Goal: Find contact information: Find contact information

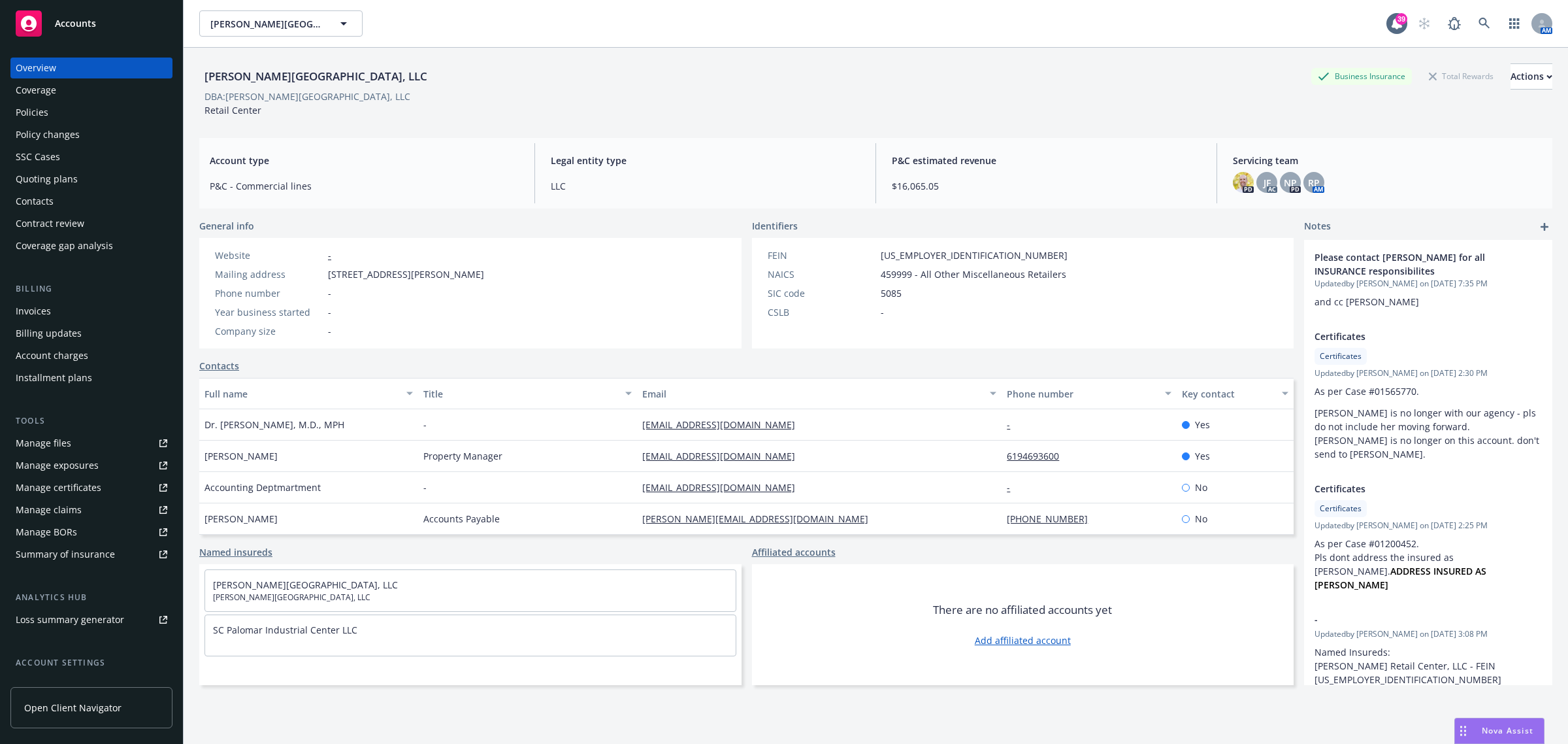
click at [51, 107] on div "Policies" at bounding box center [91, 112] width 151 height 21
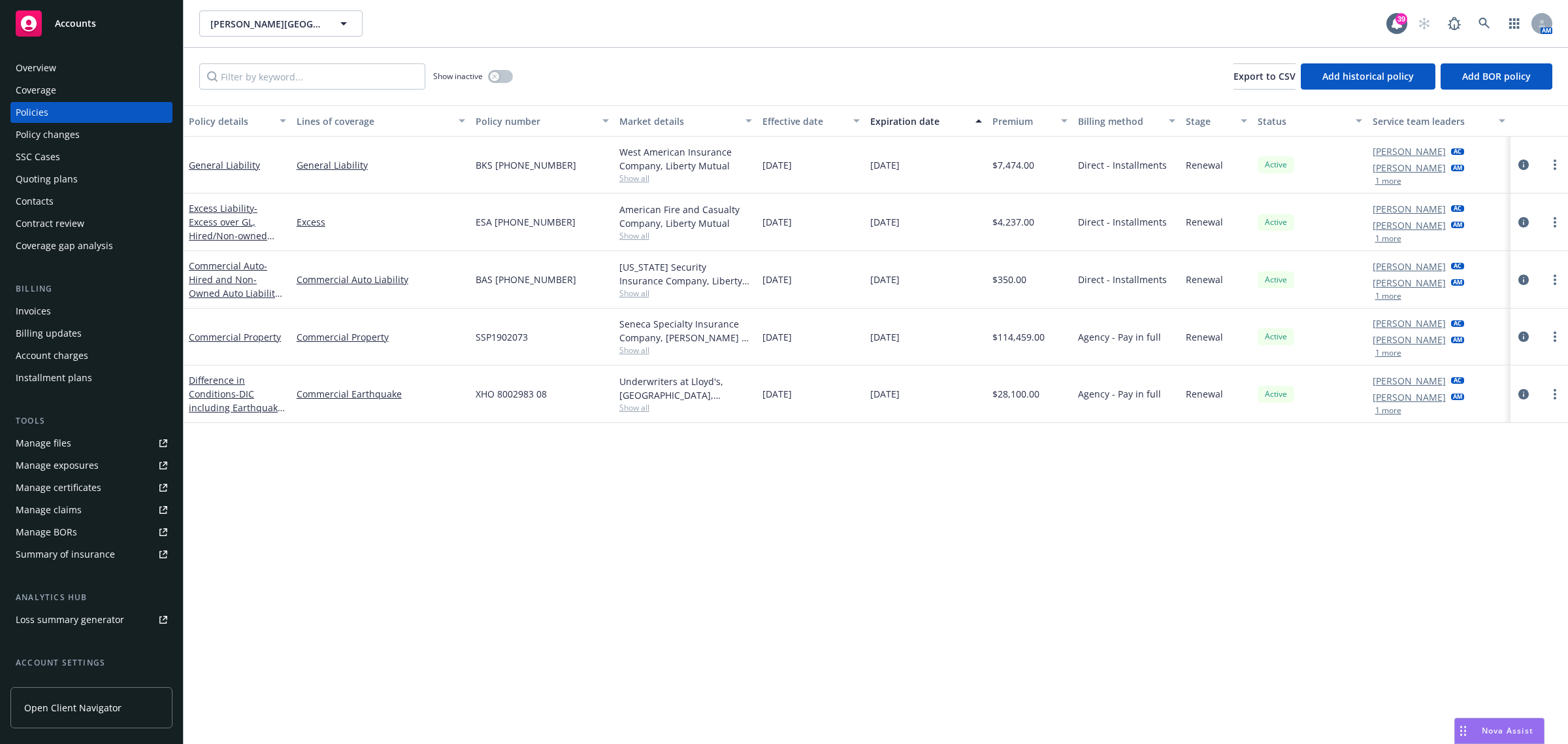
click at [1520, 172] on div at bounding box center [1540, 164] width 47 height 15
click at [1520, 164] on icon "circleInformation" at bounding box center [1523, 164] width 11 height 11
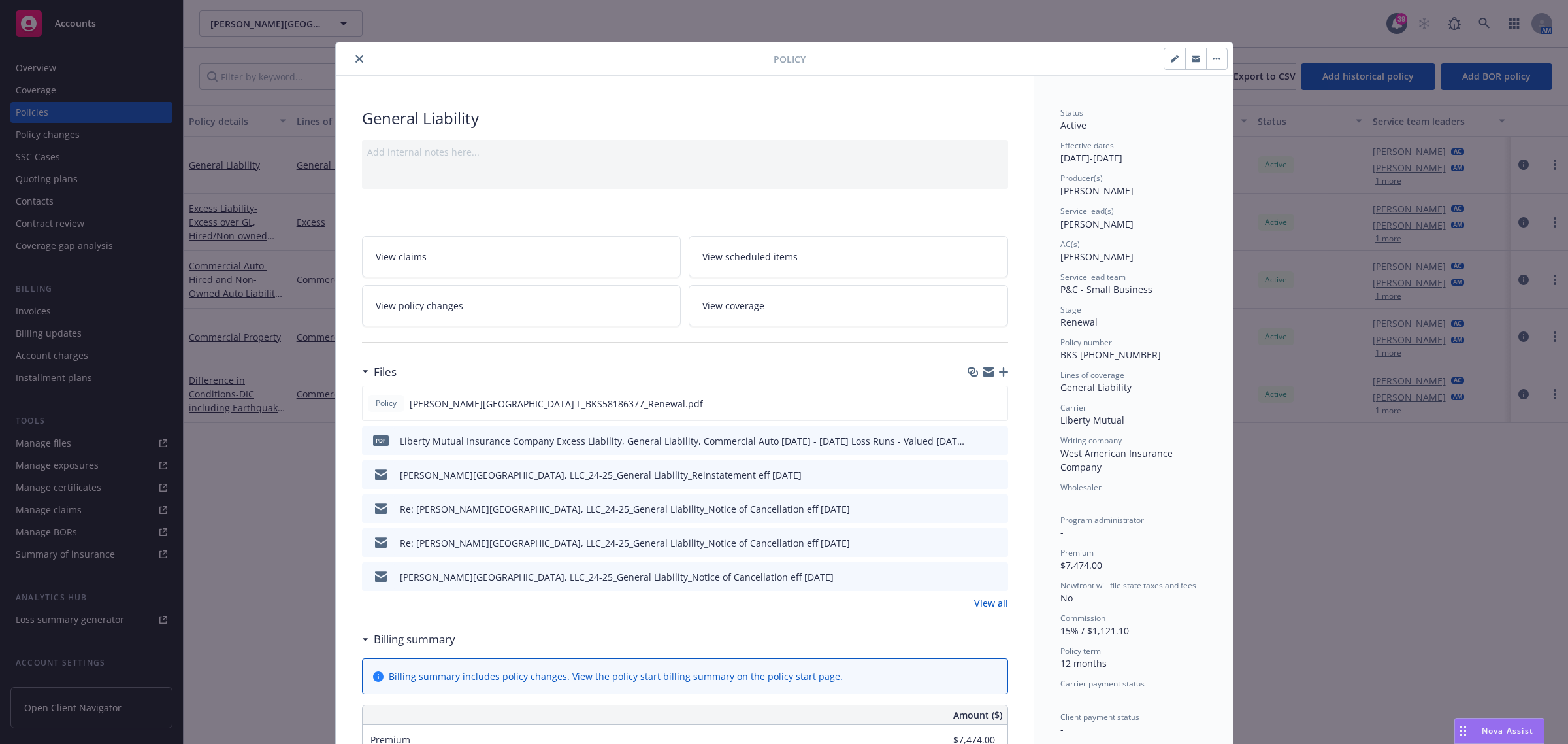
click at [347, 51] on div at bounding box center [557, 59] width 433 height 15
click at [353, 54] on button "close" at bounding box center [359, 59] width 15 height 15
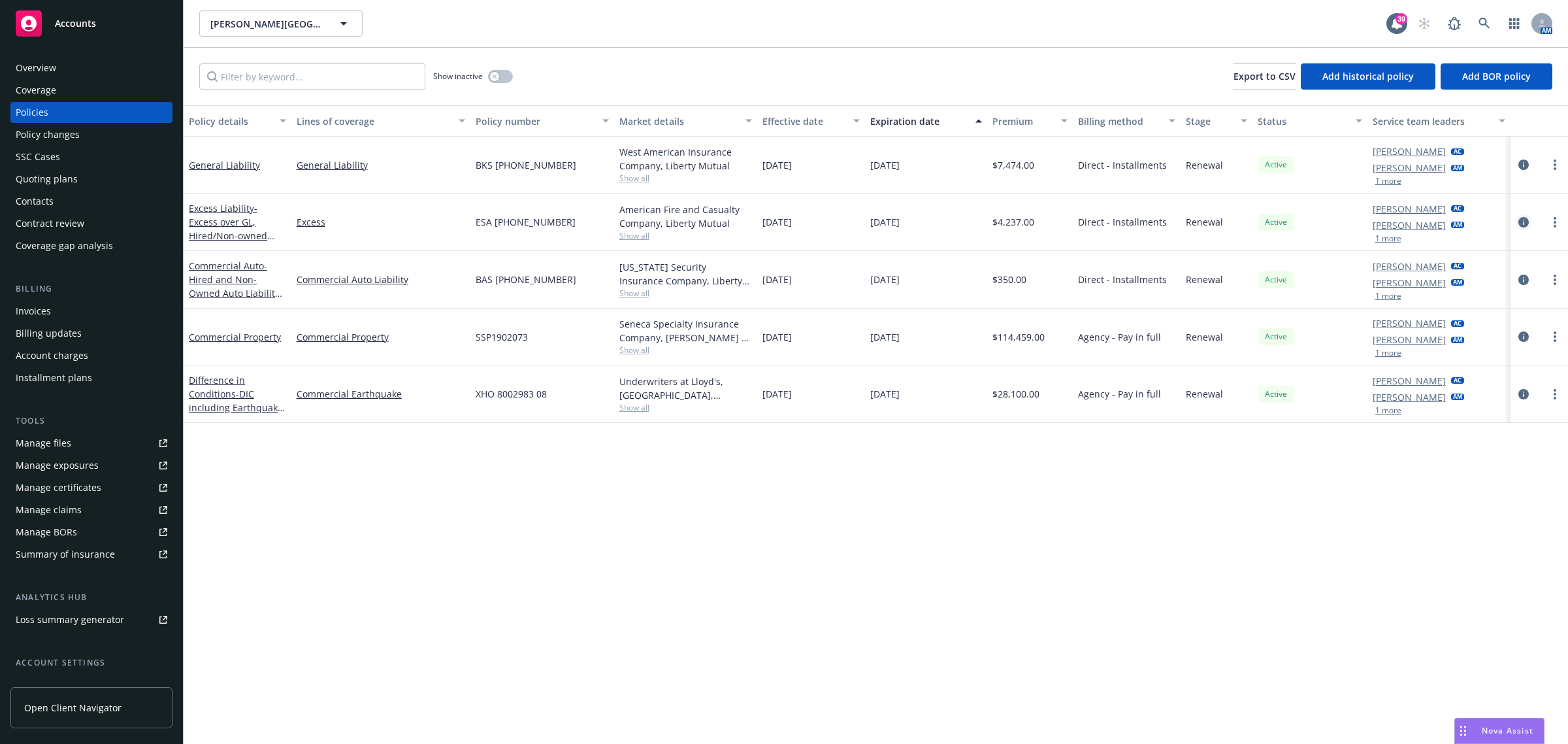
click at [1522, 221] on icon "circleInformation" at bounding box center [1523, 222] width 11 height 11
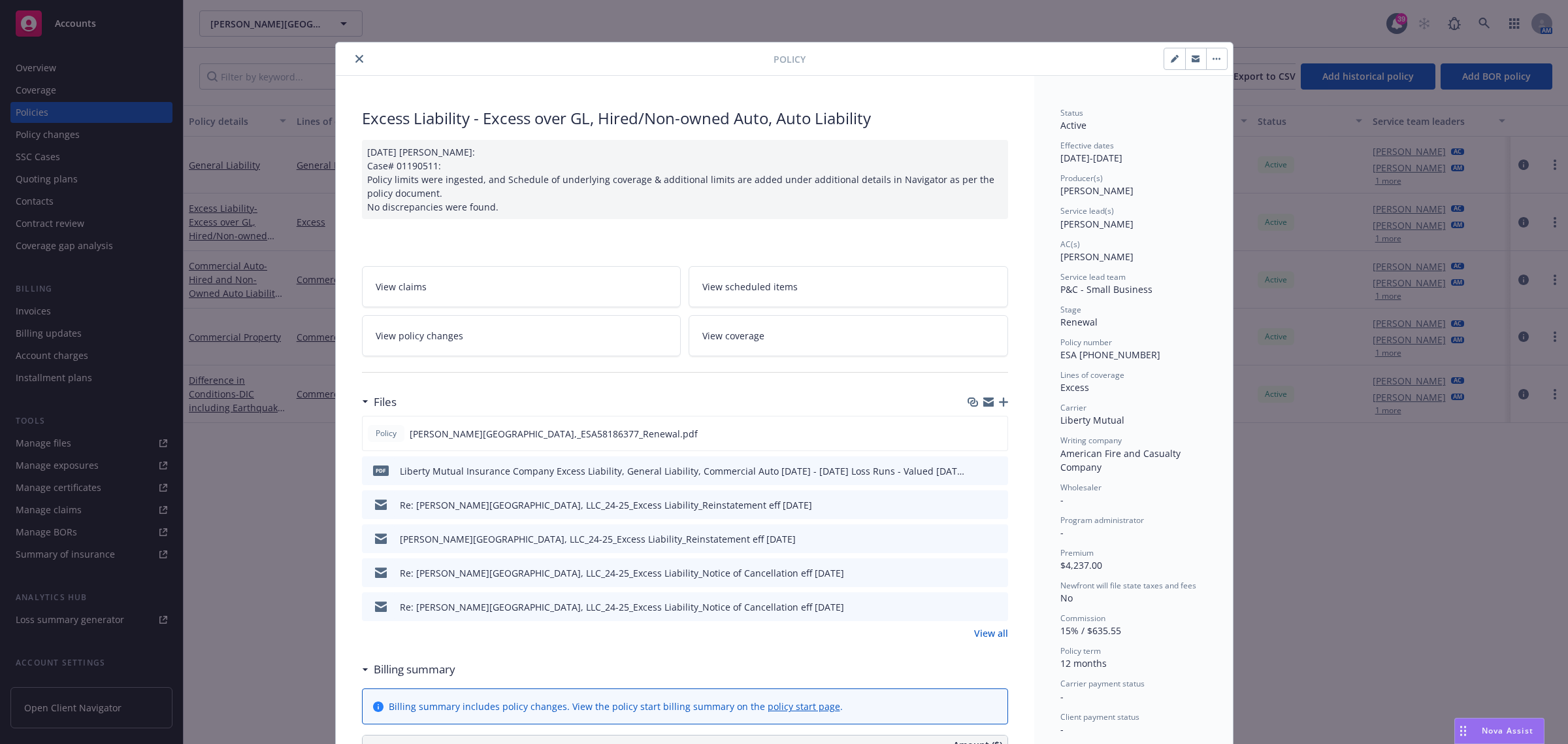
click at [356, 56] on icon "close" at bounding box center [360, 59] width 8 height 8
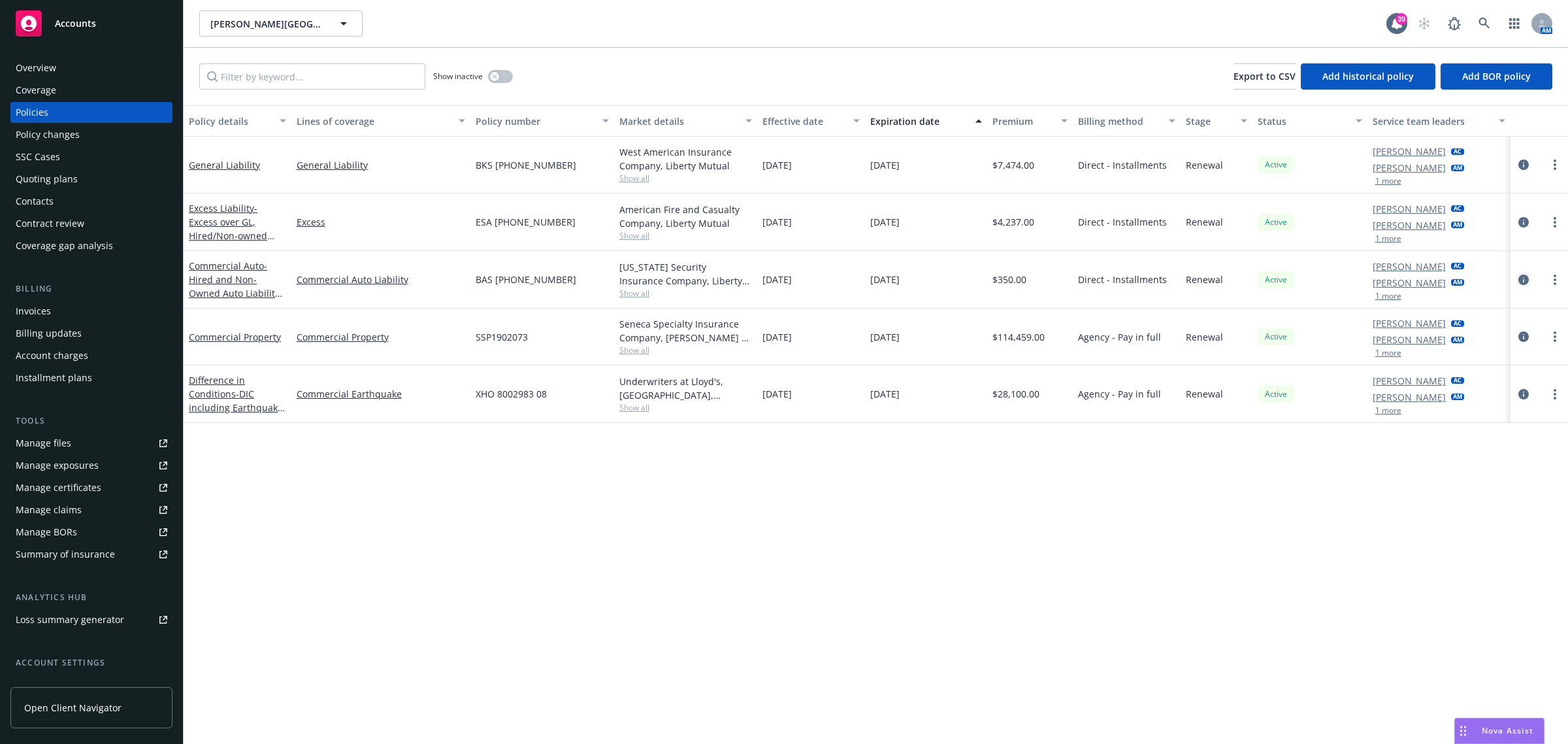
click at [1523, 279] on icon "circleInformation" at bounding box center [1523, 279] width 11 height 11
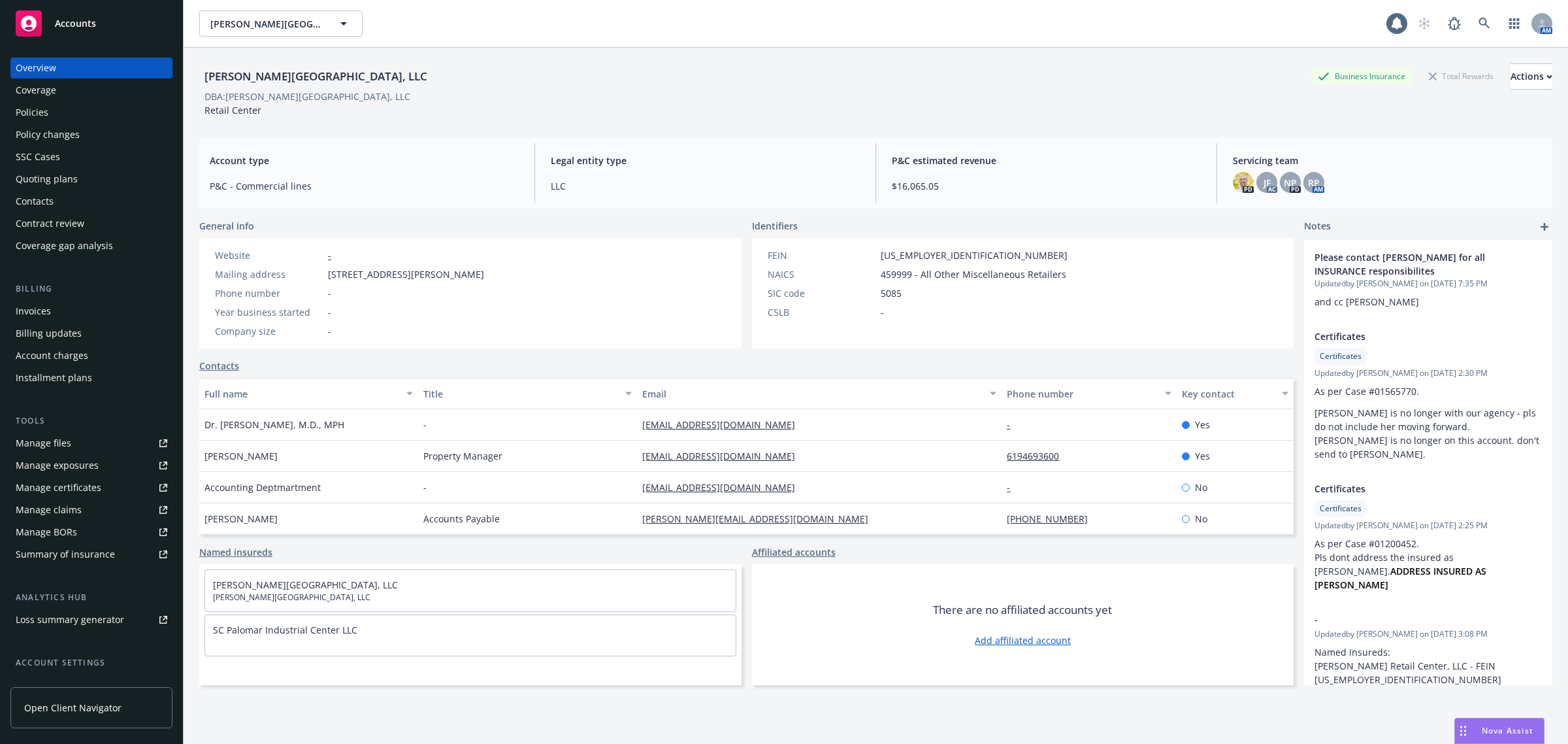
click at [39, 120] on div "Policies" at bounding box center [32, 112] width 33 height 21
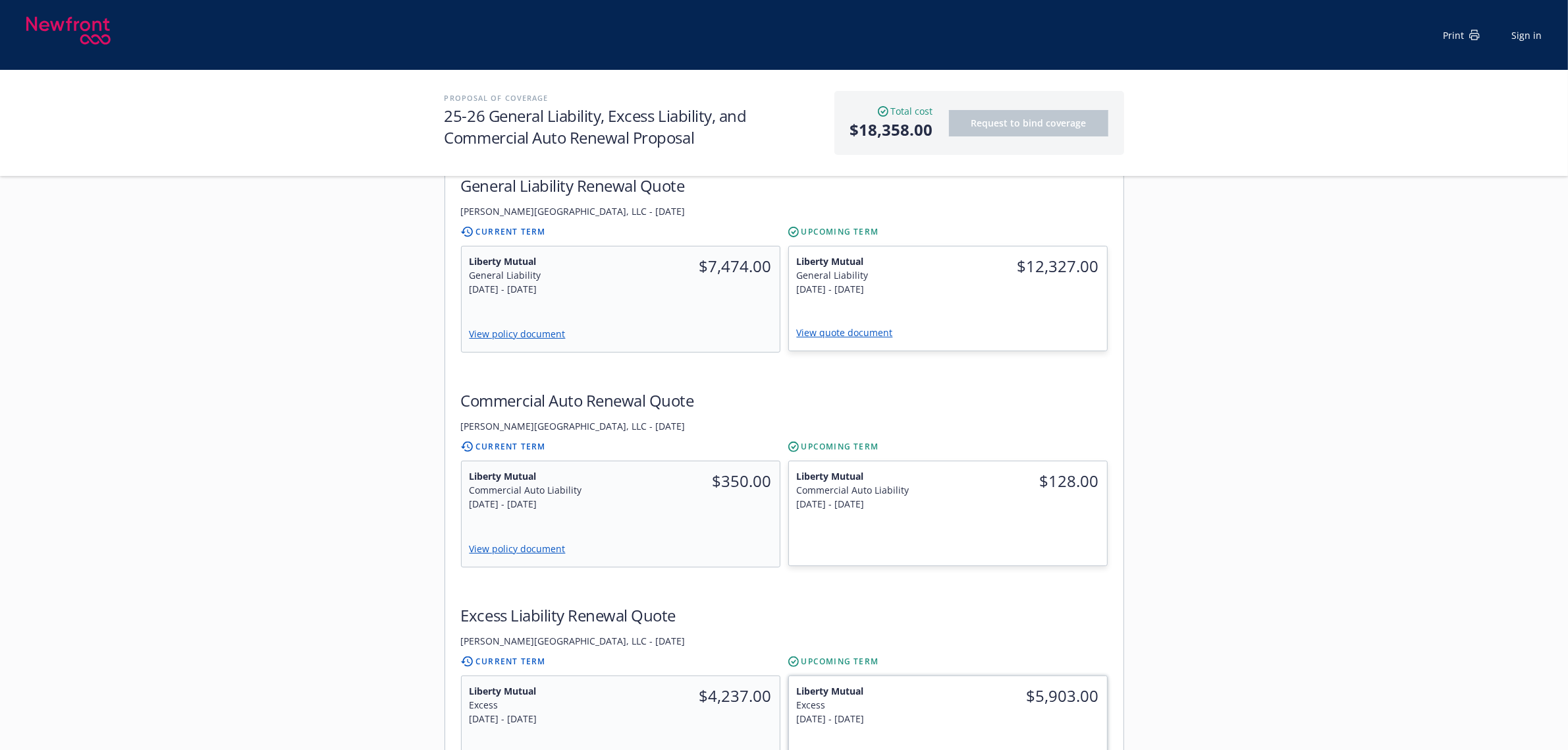
scroll to position [412, 0]
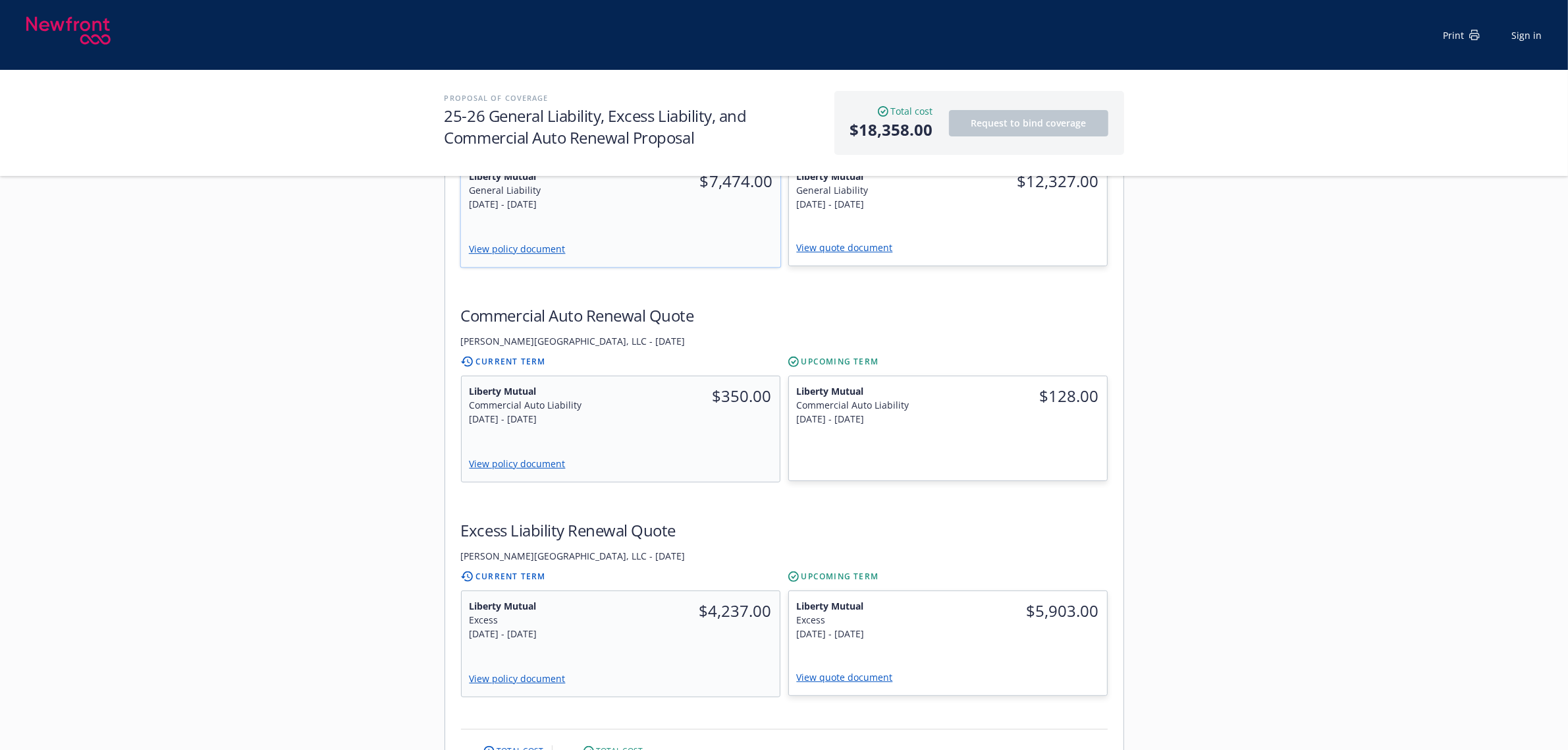
scroll to position [494, 0]
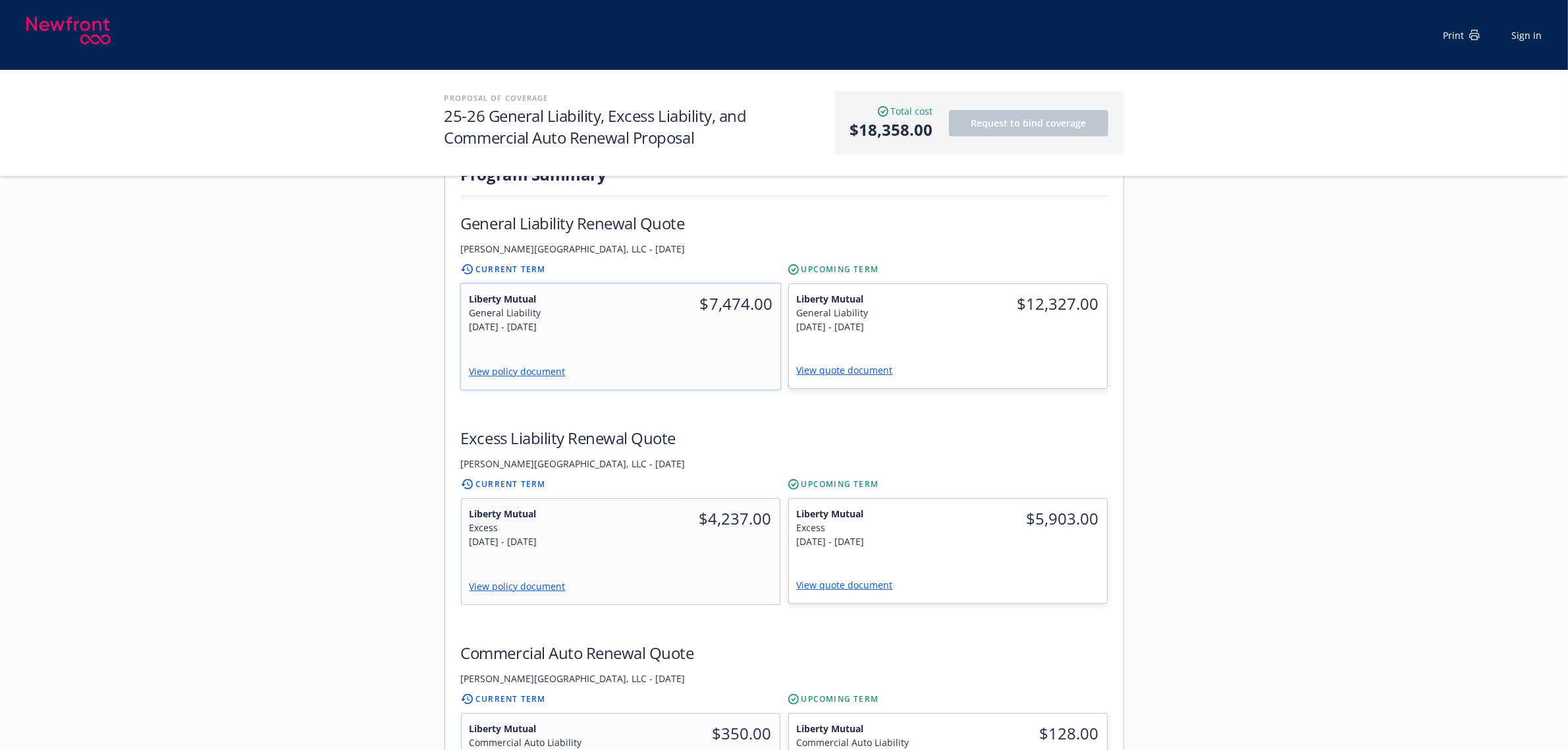
scroll to position [330, 0]
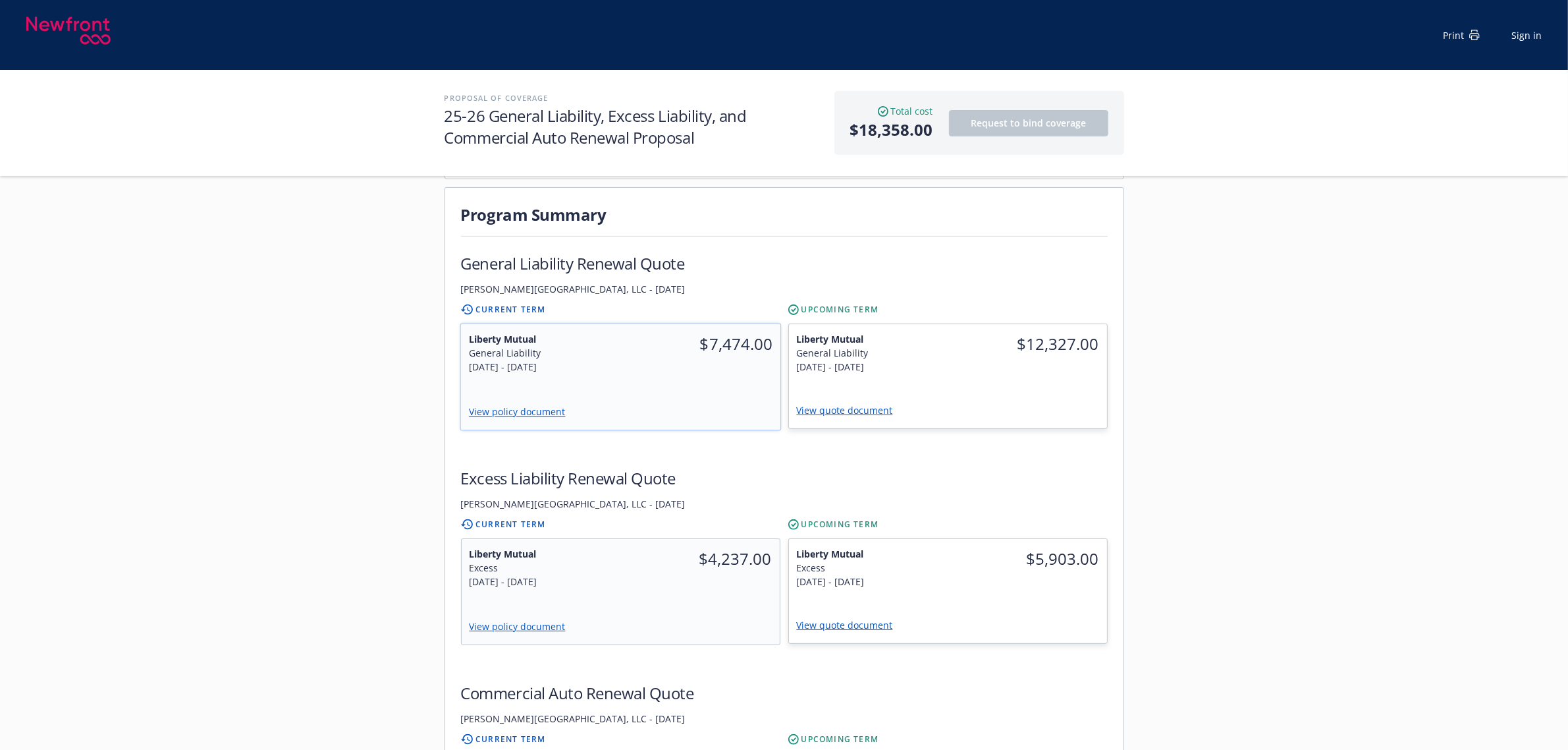
click at [527, 405] on link "View policy document" at bounding box center [522, 411] width 107 height 12
click at [845, 404] on link "View quote document" at bounding box center [850, 409] width 107 height 12
click at [506, 620] on link "View policy document" at bounding box center [522, 626] width 107 height 12
click at [830, 619] on link "View quote document" at bounding box center [850, 624] width 107 height 12
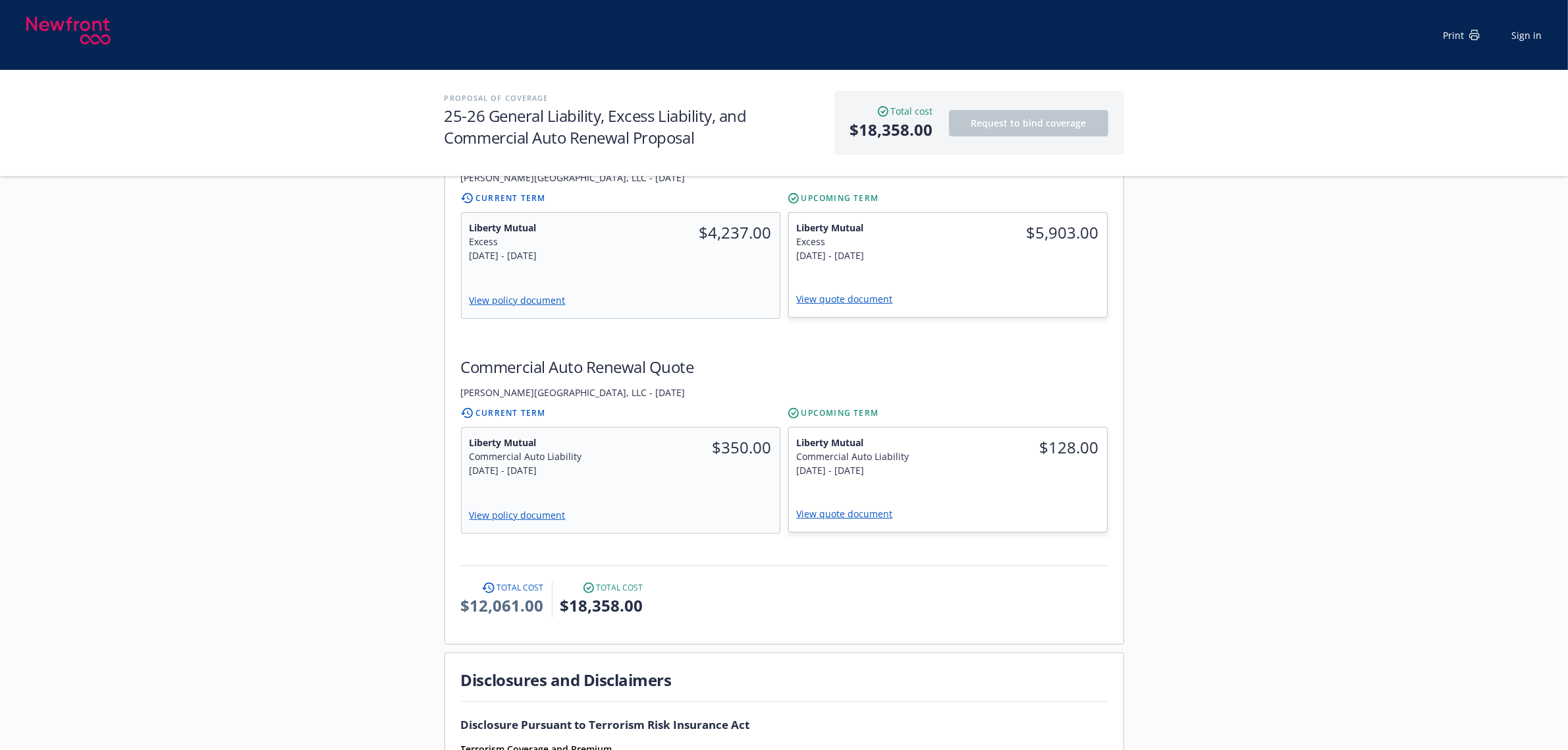
scroll to position [659, 0]
click at [529, 499] on div "View policy document" at bounding box center [619, 513] width 319 height 34
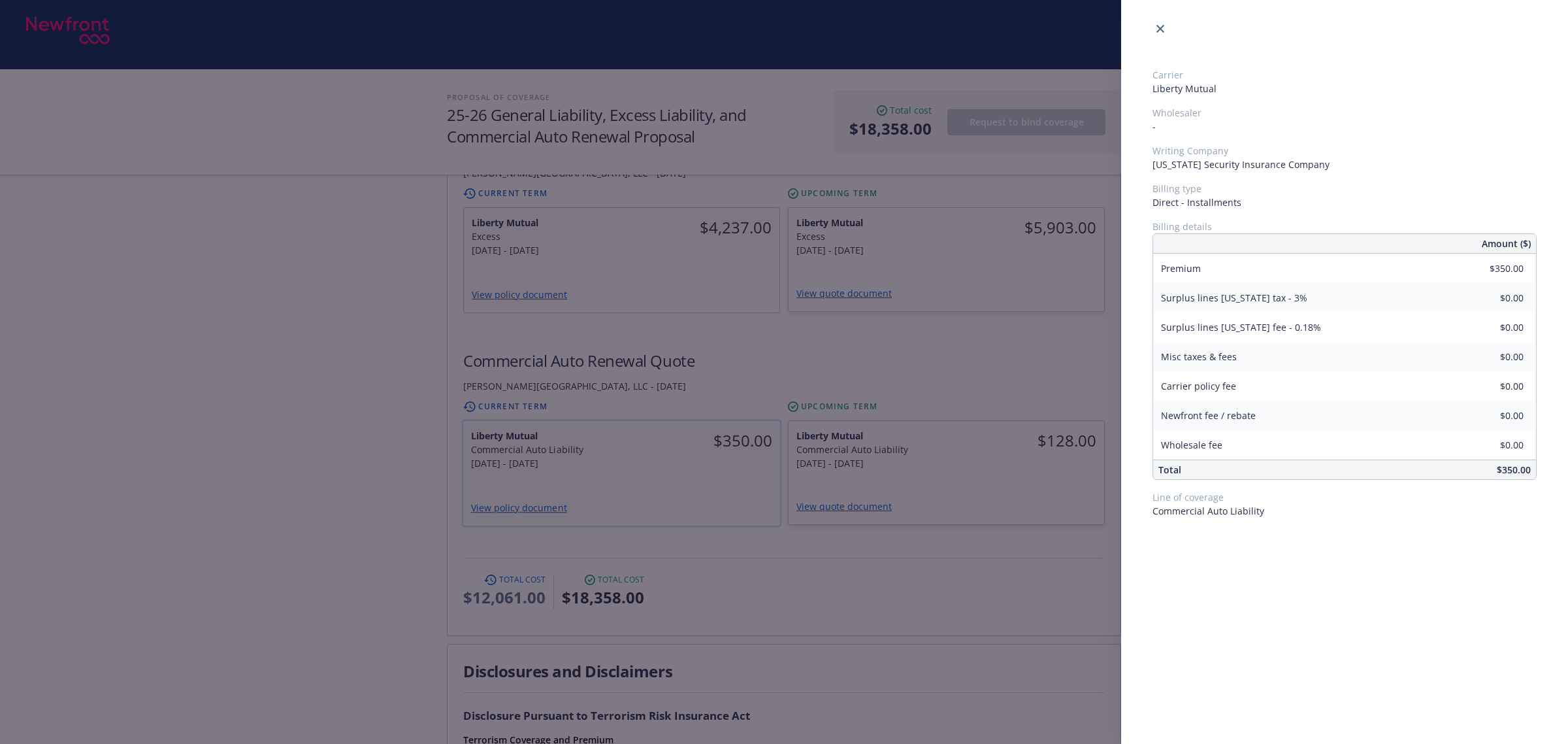
click at [540, 485] on div "Carrier Liberty Mutual Wholesaler - Writing Company Ohio Security Insurance Com…" at bounding box center [784, 372] width 1568 height 744
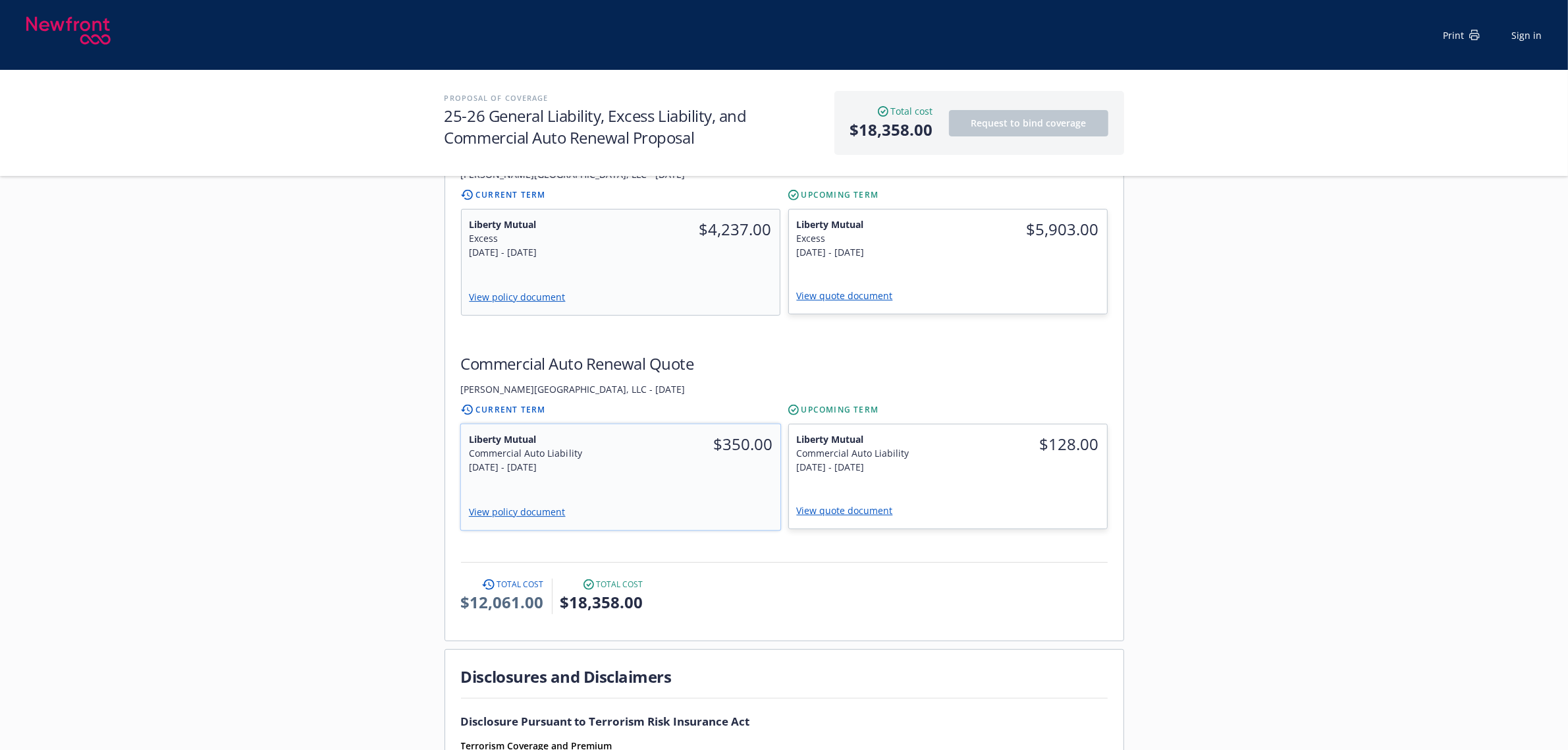
click at [545, 505] on link "View policy document" at bounding box center [522, 511] width 107 height 12
click at [841, 504] on link "View quote document" at bounding box center [850, 510] width 107 height 12
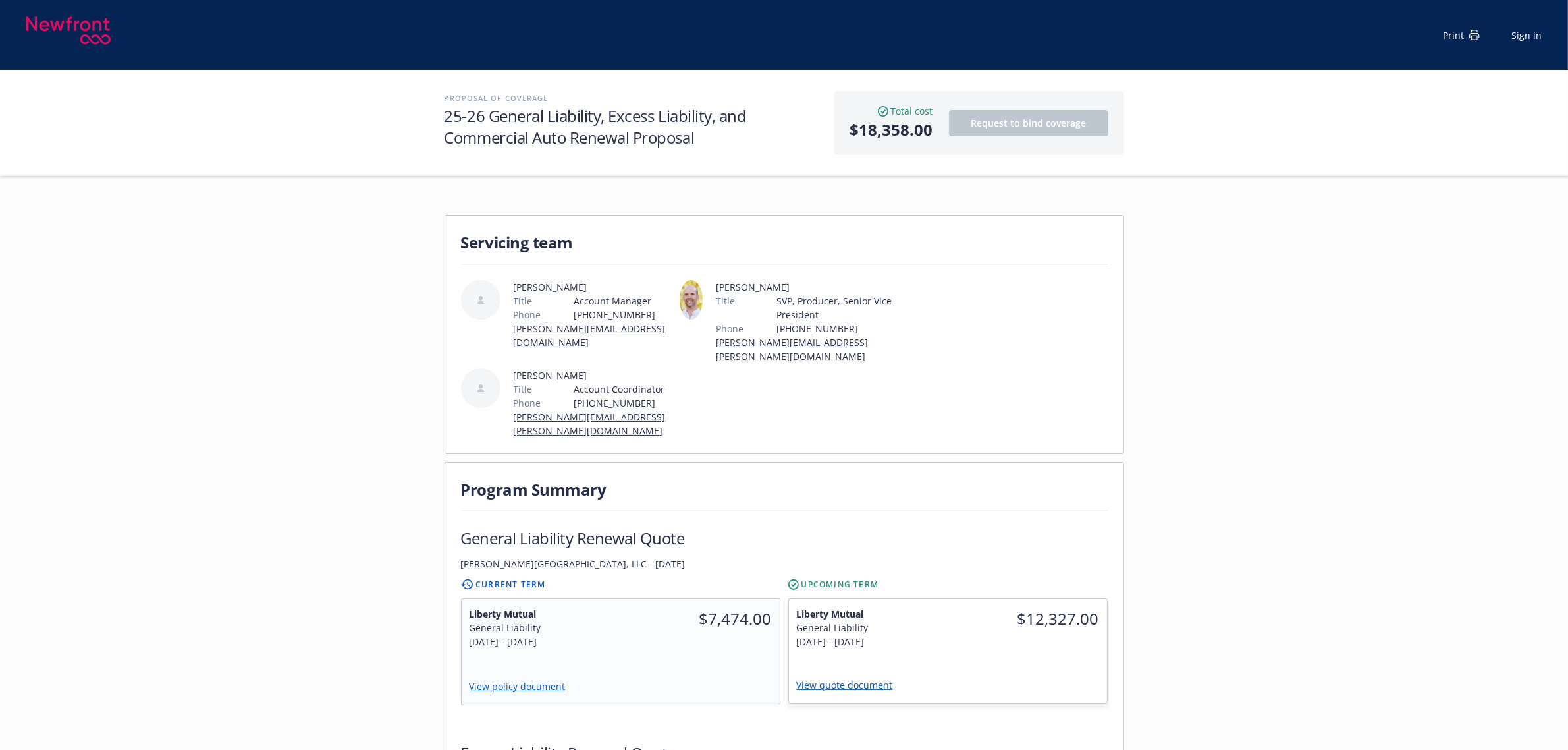
scroll to position [0, 0]
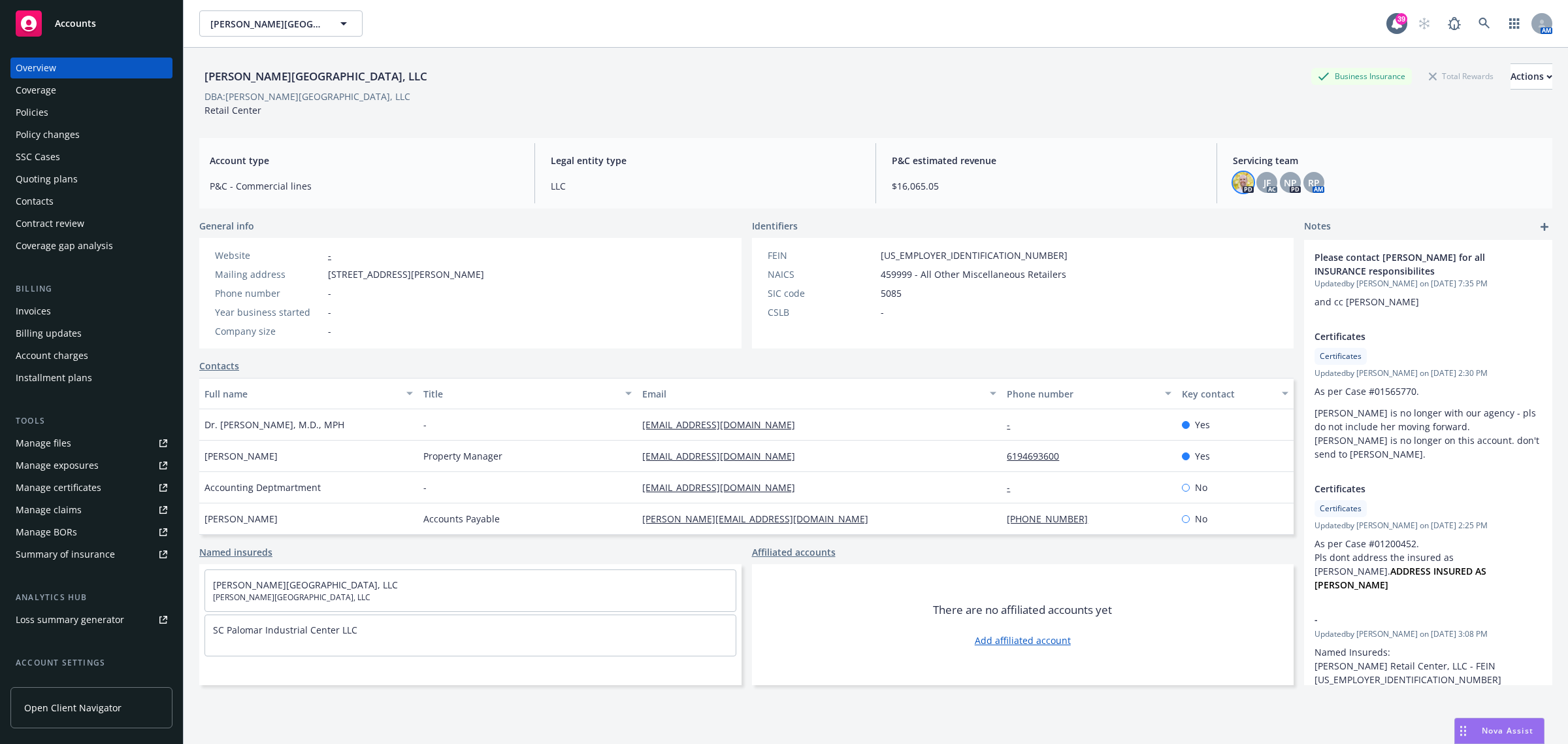
click at [1233, 186] on img at bounding box center [1243, 182] width 21 height 21
click at [1263, 186] on div "JF" at bounding box center [1267, 182] width 21 height 21
click at [1284, 181] on span "NP" at bounding box center [1291, 182] width 13 height 14
click at [1311, 184] on div "RP" at bounding box center [1314, 182] width 21 height 21
click at [50, 171] on div "Quoting plans" at bounding box center [46, 179] width 62 height 21
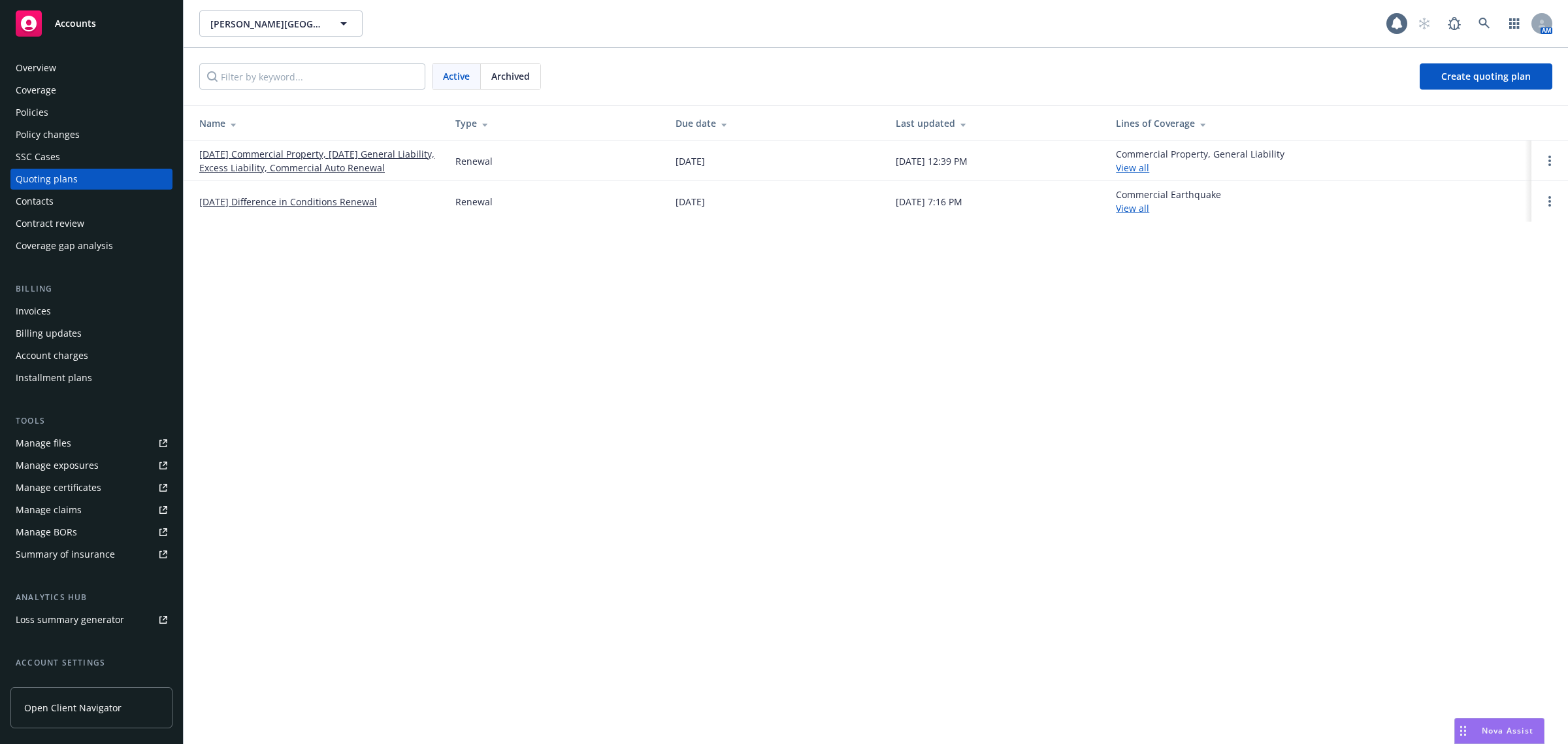
click at [216, 158] on link "[DATE] Commercial Property, [DATE] General Liability, Excess Liability, Commerc…" at bounding box center [317, 161] width 235 height 28
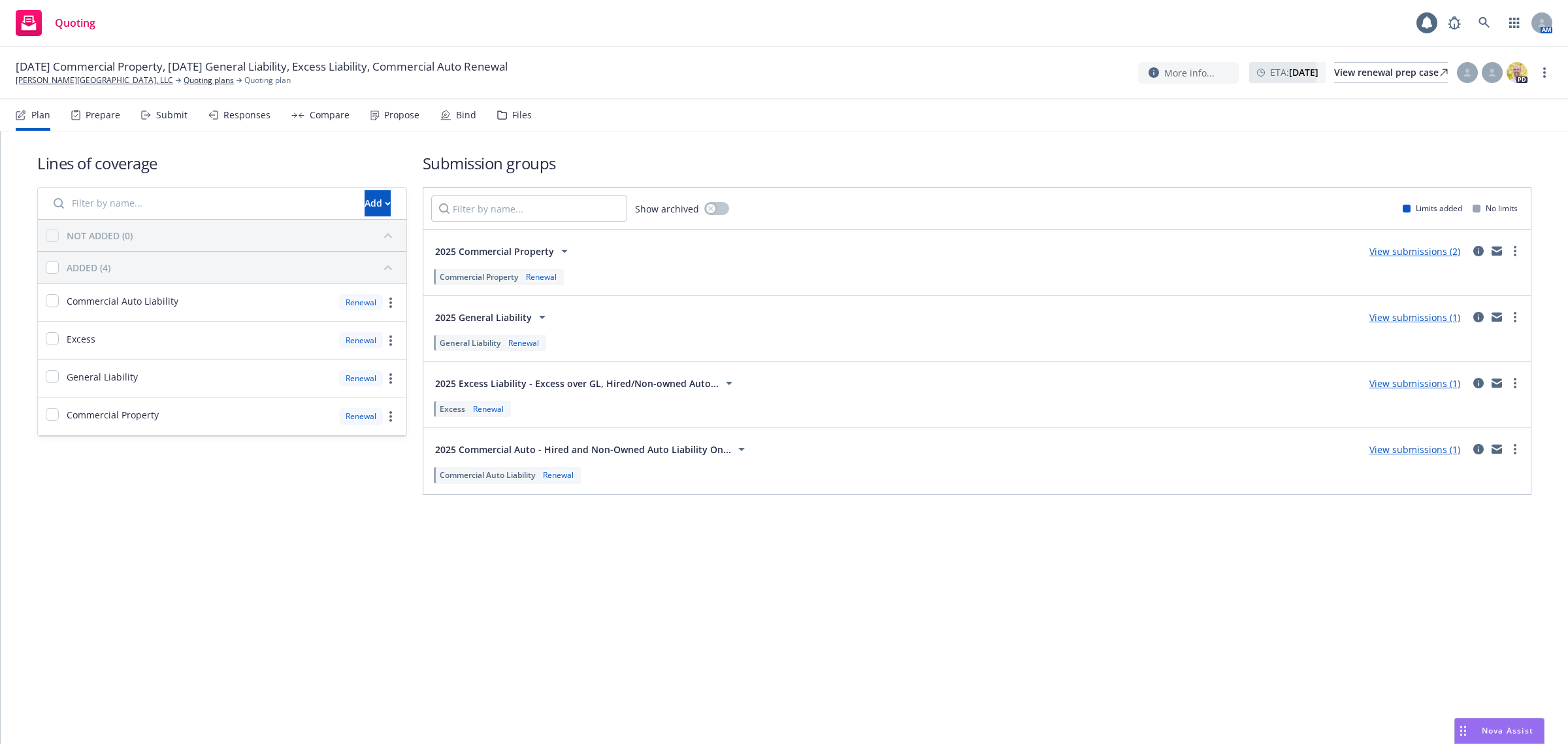
click at [384, 112] on div "Propose" at bounding box center [401, 115] width 35 height 11
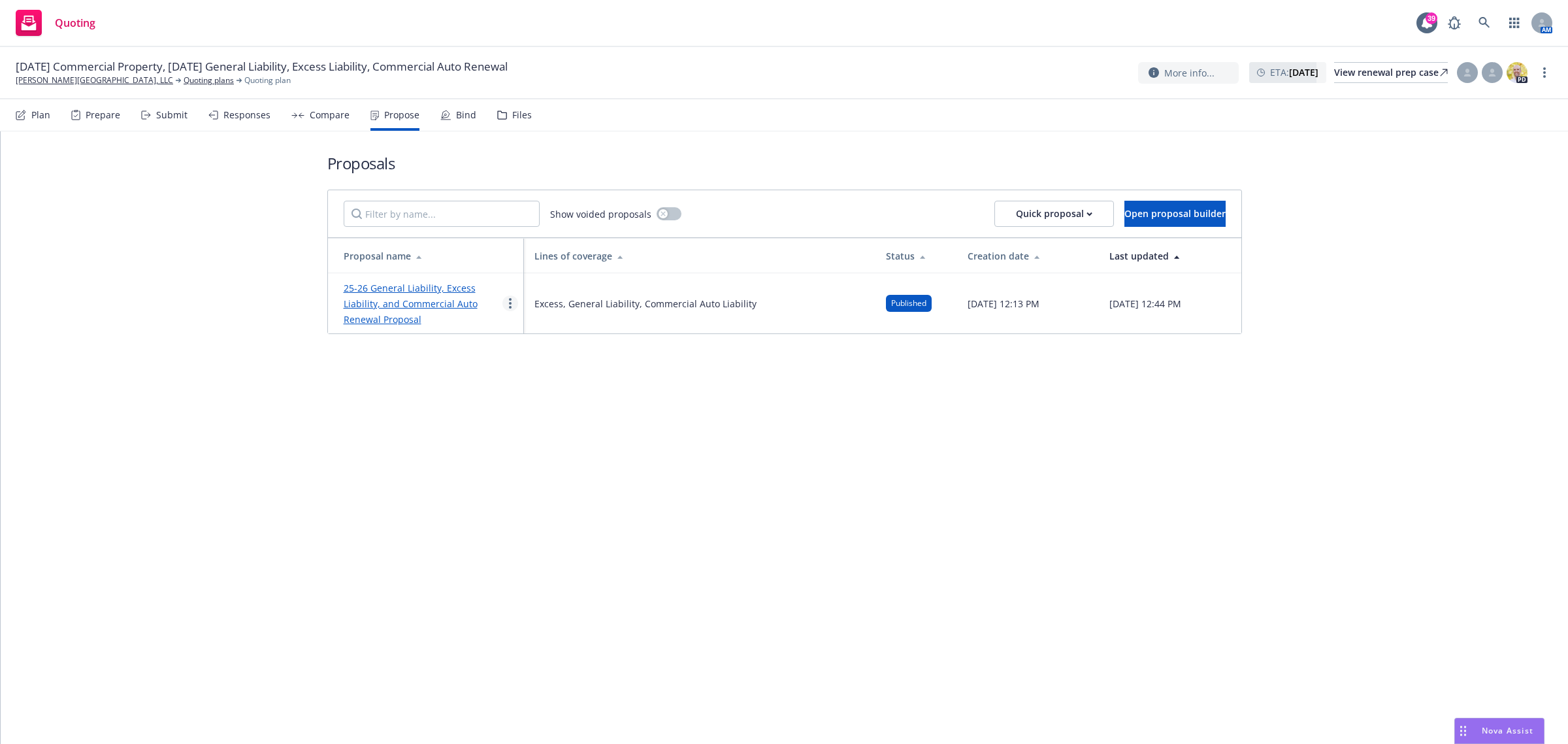
click at [508, 300] on link "more" at bounding box center [510, 303] width 15 height 15
click at [429, 287] on link "25-26 General Liability, Excess Liability, and Commercial Auto Renewal Proposal" at bounding box center [410, 304] width 134 height 44
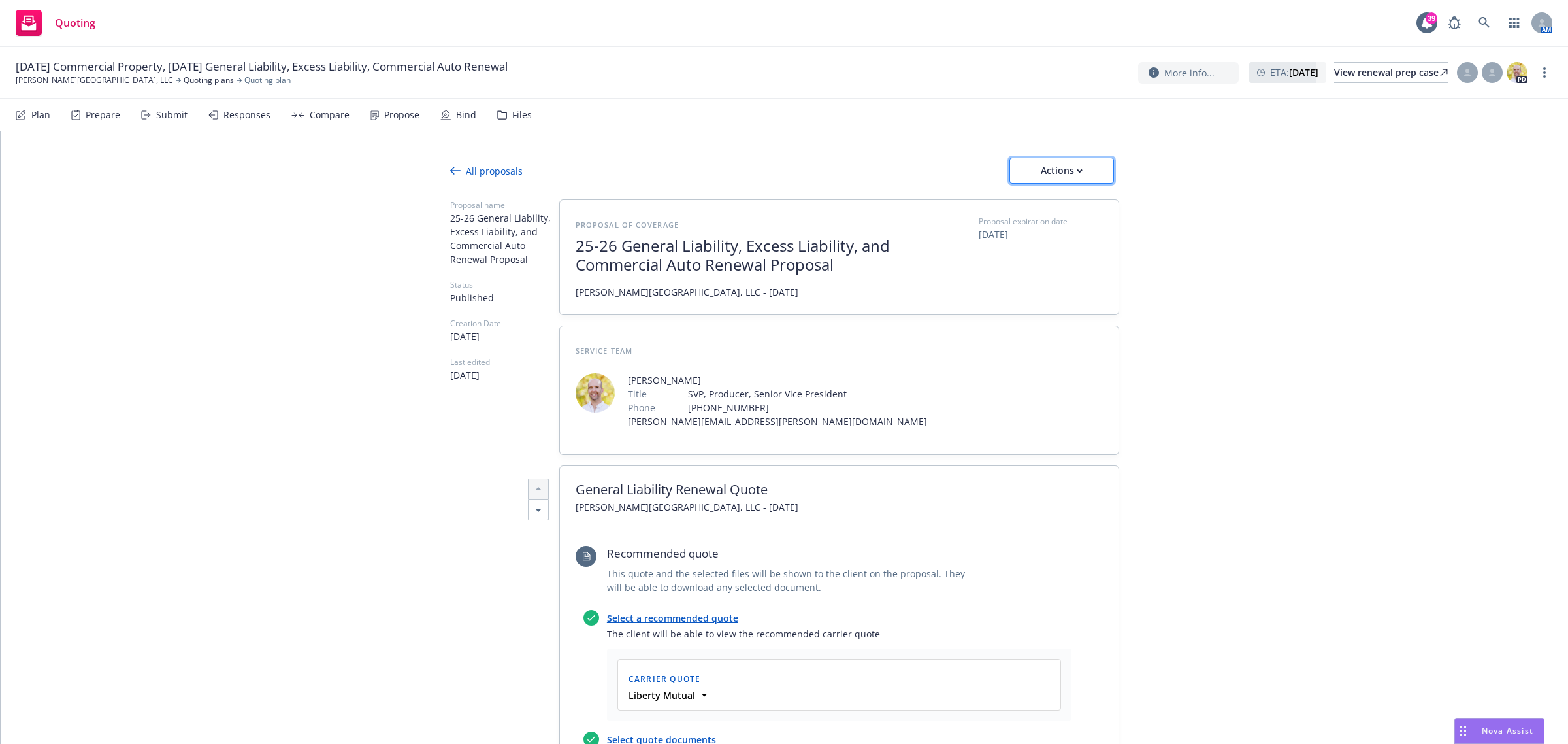
click at [1053, 172] on div "Actions" at bounding box center [1061, 170] width 61 height 25
click at [1094, 212] on link "Copy proposal link" at bounding box center [1060, 204] width 115 height 26
type textarea "x"
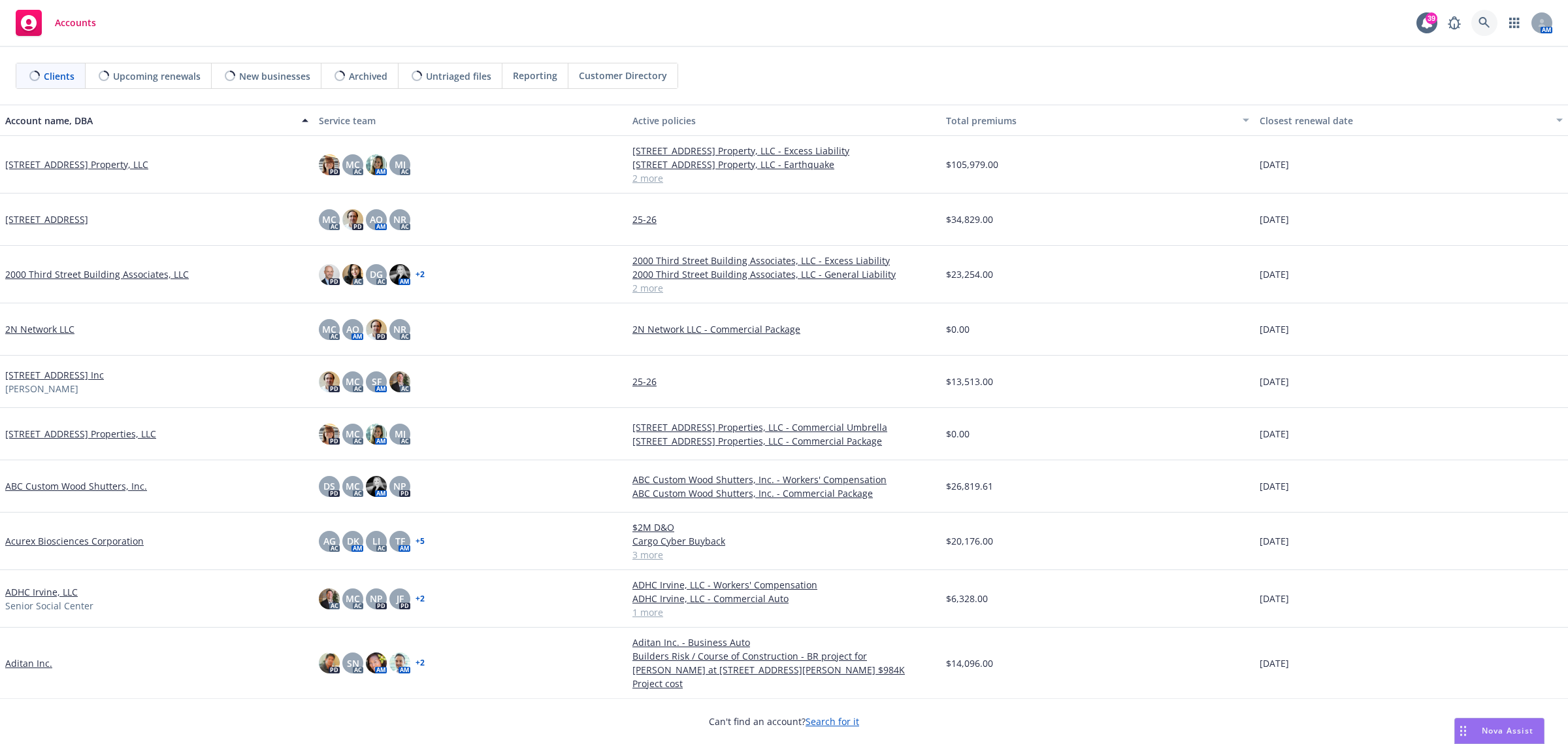
click at [1475, 20] on link at bounding box center [1484, 23] width 26 height 26
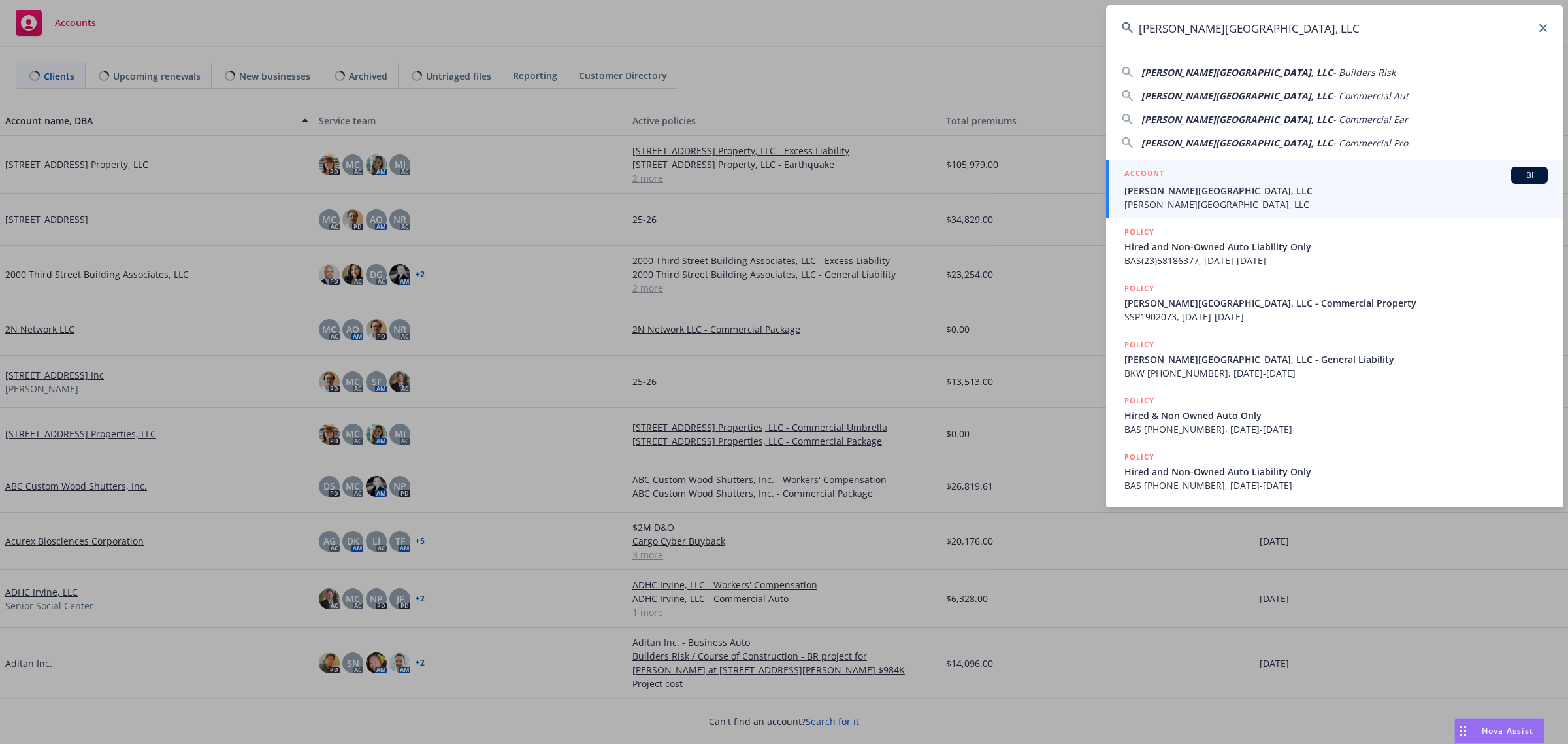
type input "[PERSON_NAME][GEOGRAPHIC_DATA], LLC"
click at [1199, 177] on div "ACCOUNT BI" at bounding box center [1336, 175] width 423 height 17
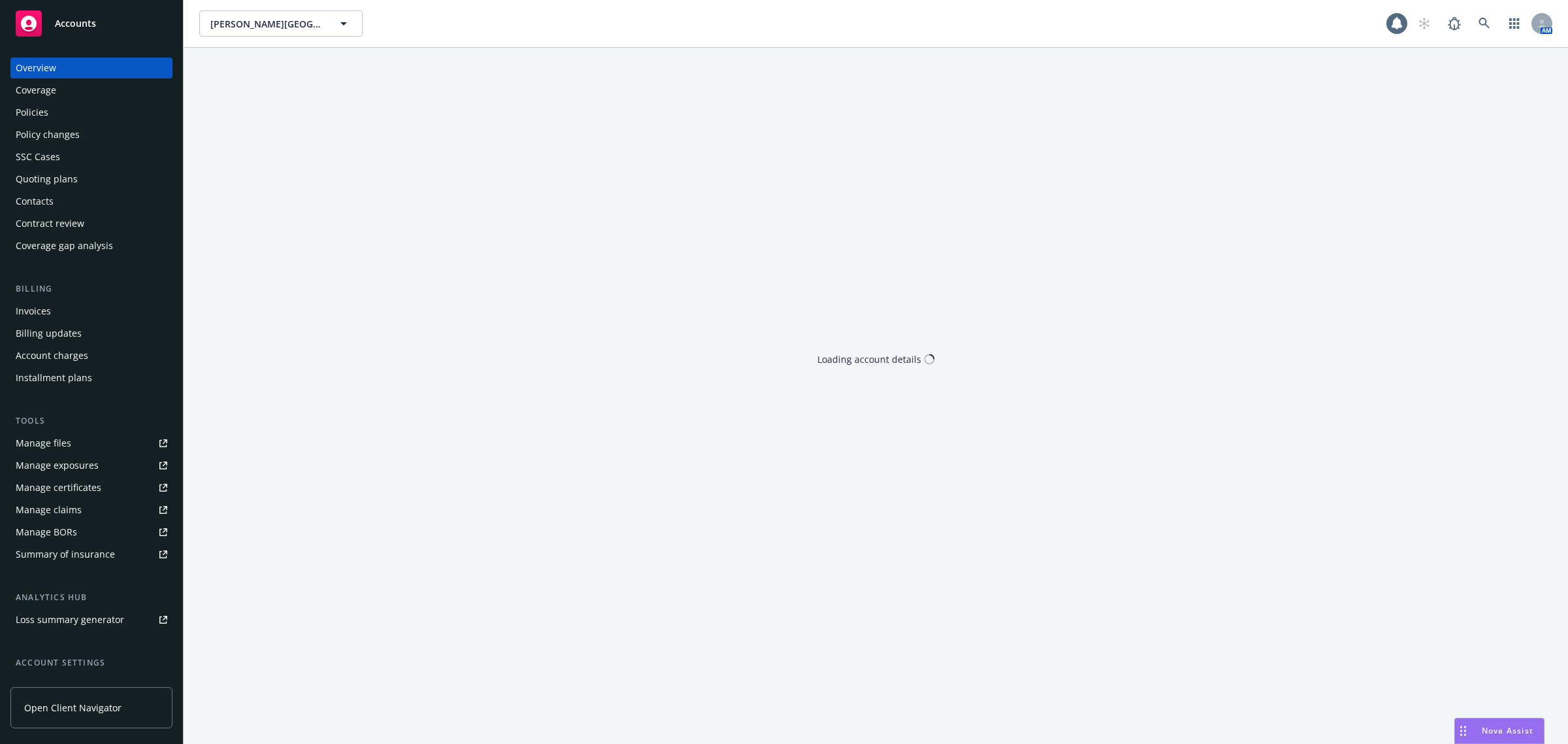
click at [48, 112] on div "Policies" at bounding box center [91, 112] width 151 height 21
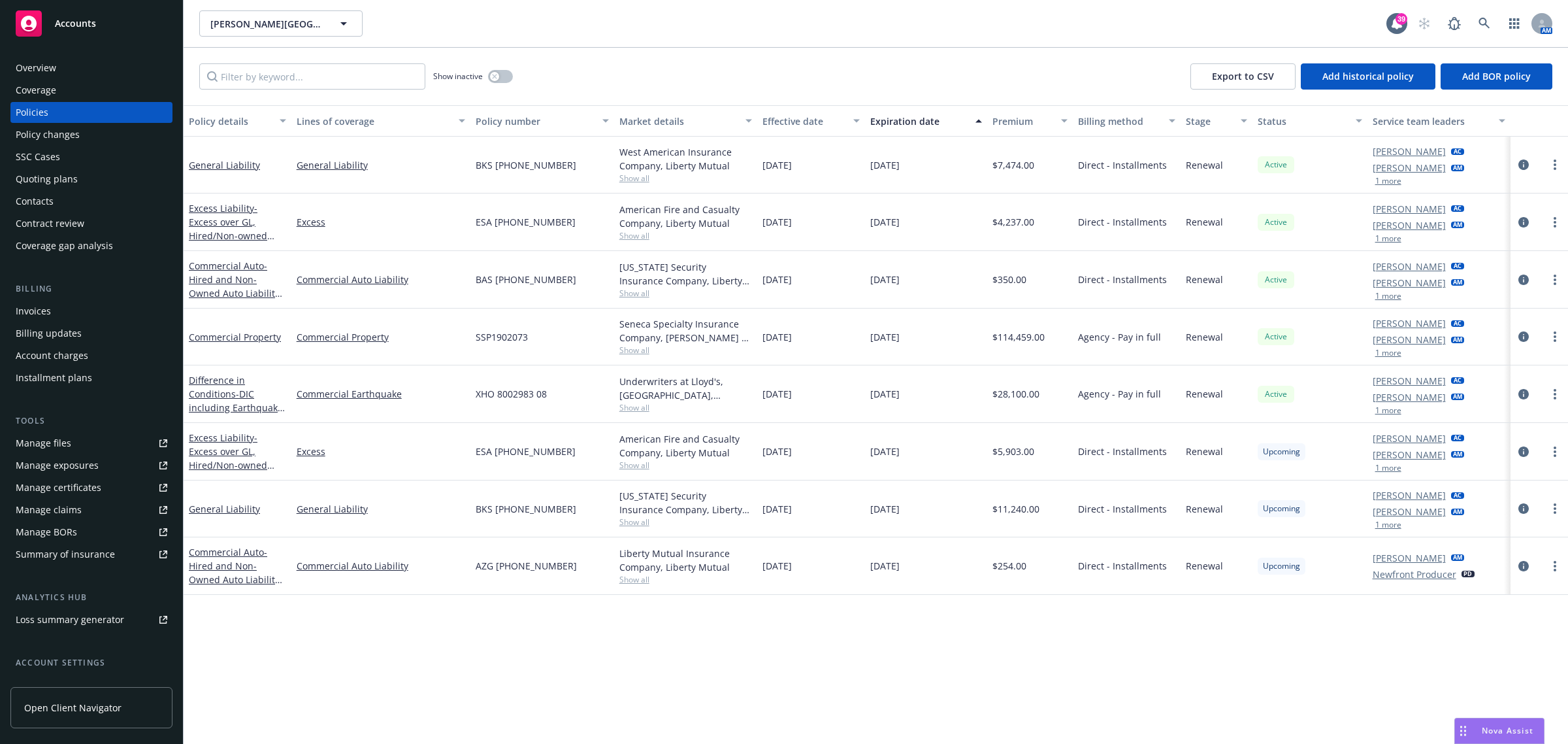
click at [66, 182] on div "Quoting plans" at bounding box center [46, 179] width 62 height 21
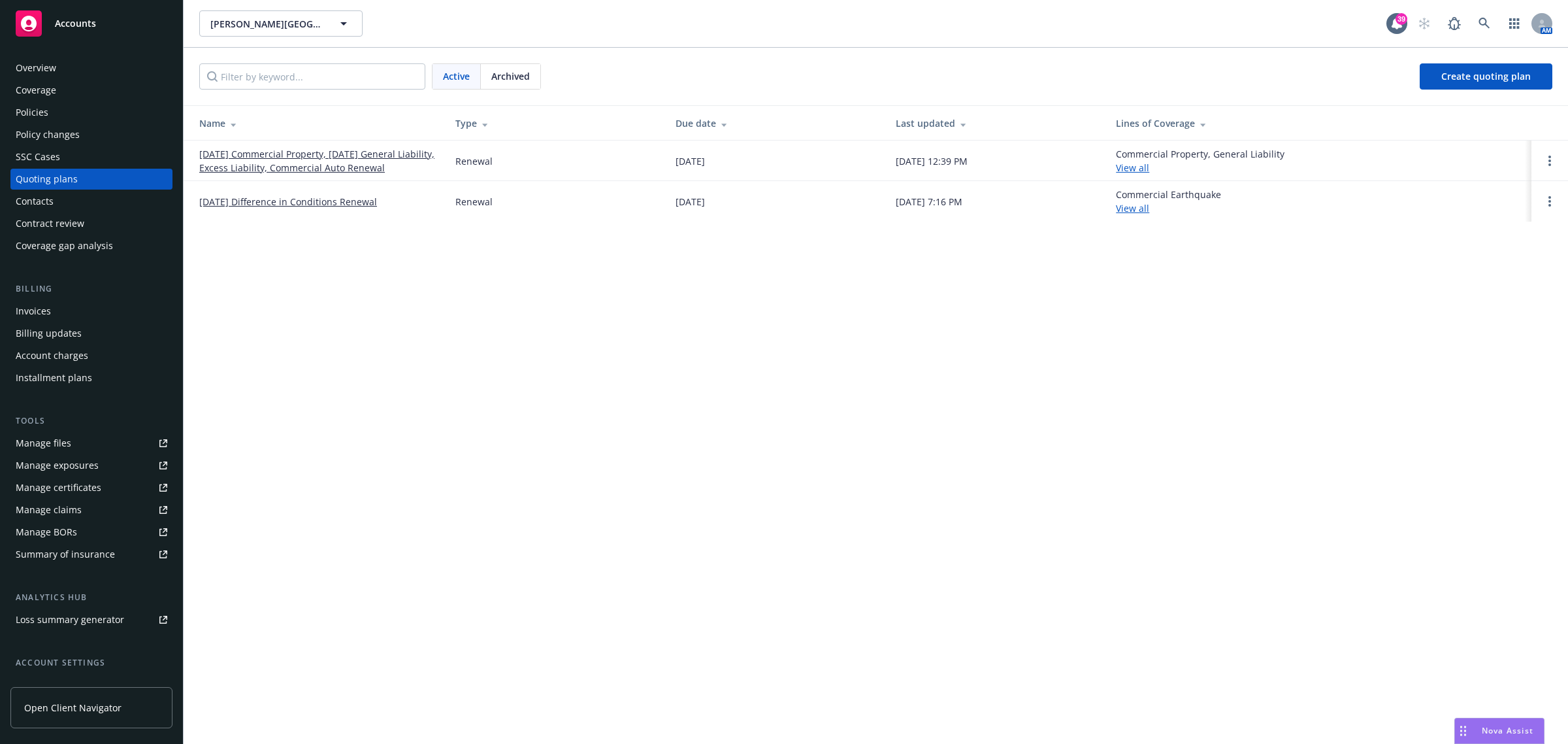
click at [234, 161] on link "09/18/25 Commercial Property, 09/04/25 General Liability, Excess Liability, Com…" at bounding box center [317, 161] width 235 height 28
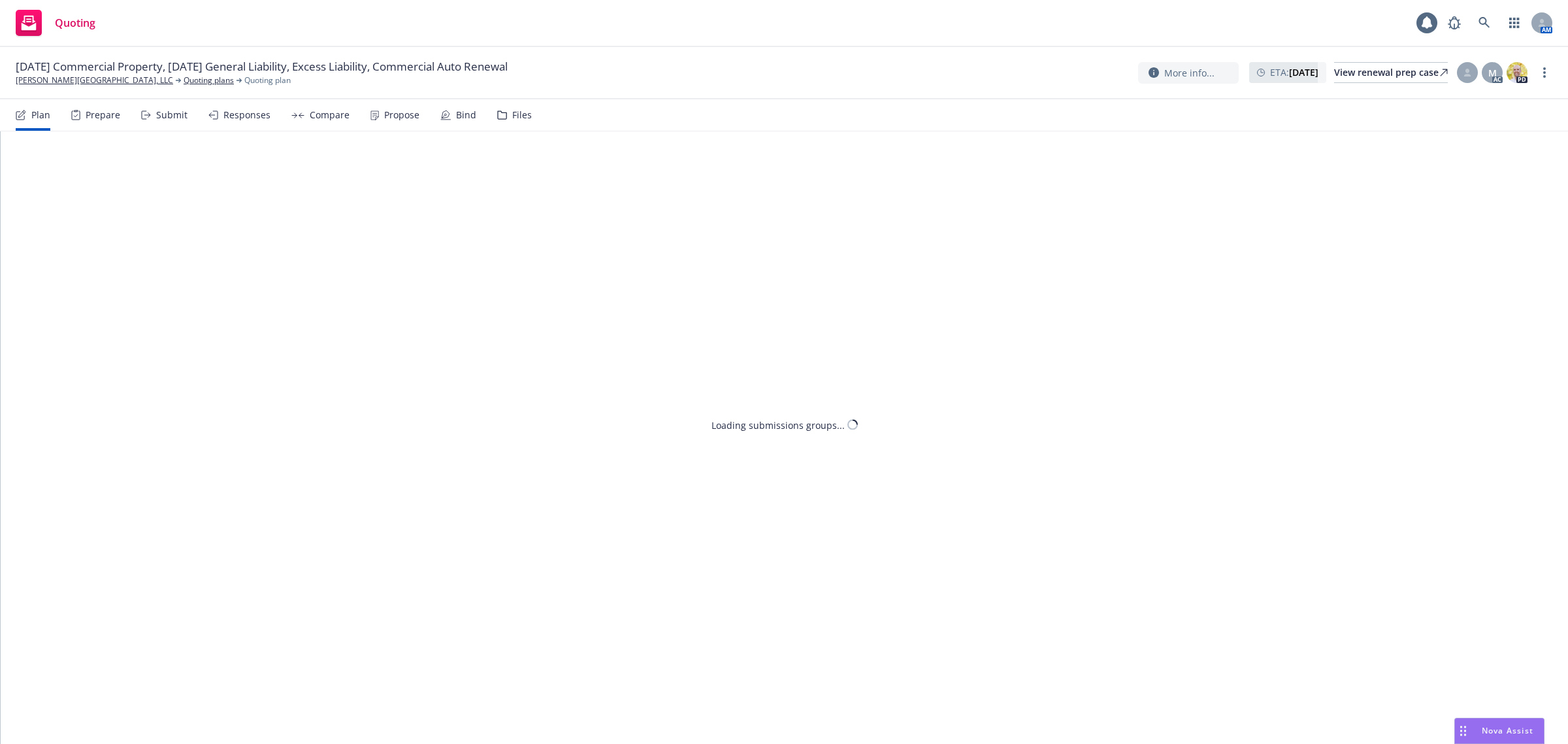
click at [384, 115] on div "Propose" at bounding box center [401, 115] width 35 height 11
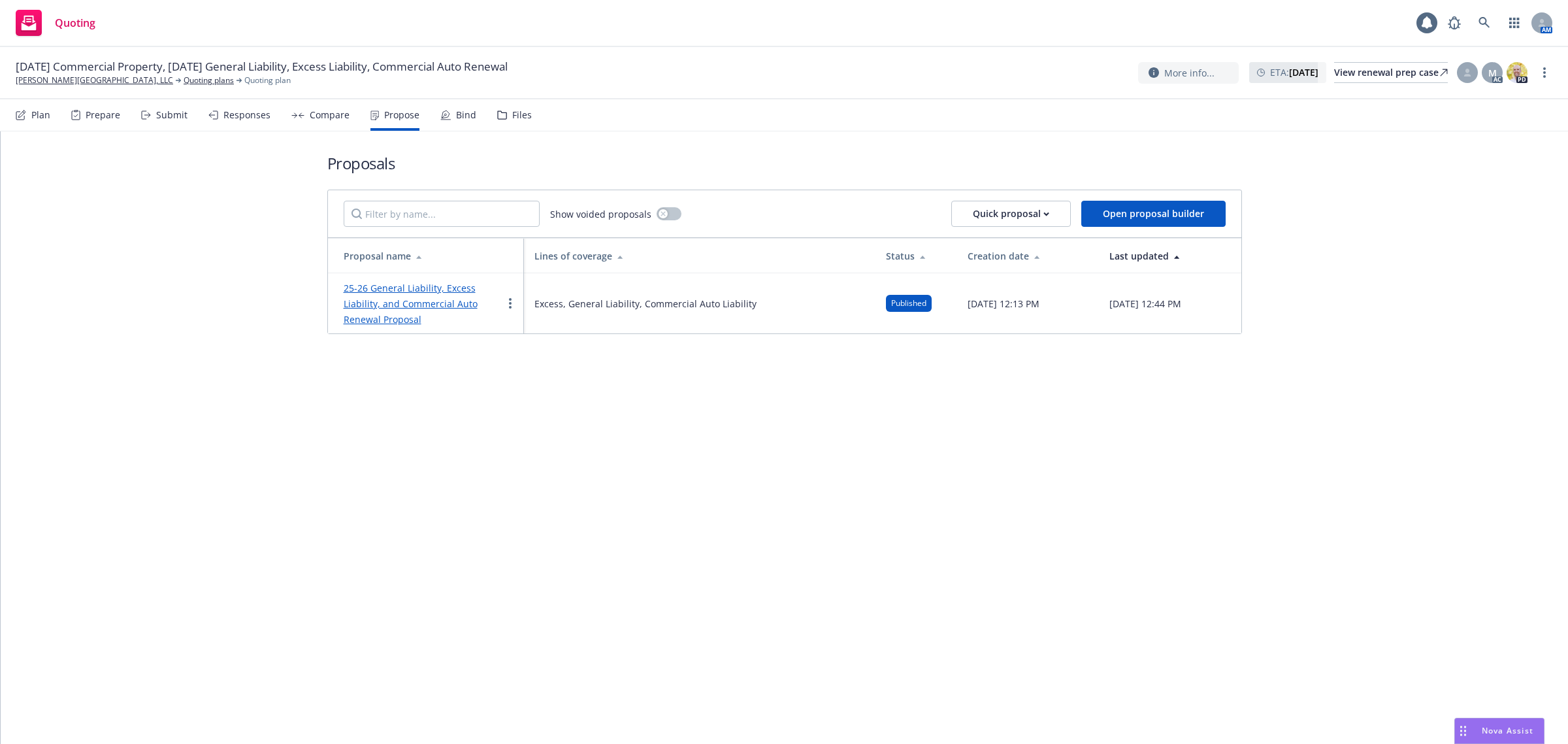
click at [383, 284] on link "25-26 General Liability, Excess Liability, and Commercial Auto Renewal Proposal" at bounding box center [410, 304] width 134 height 44
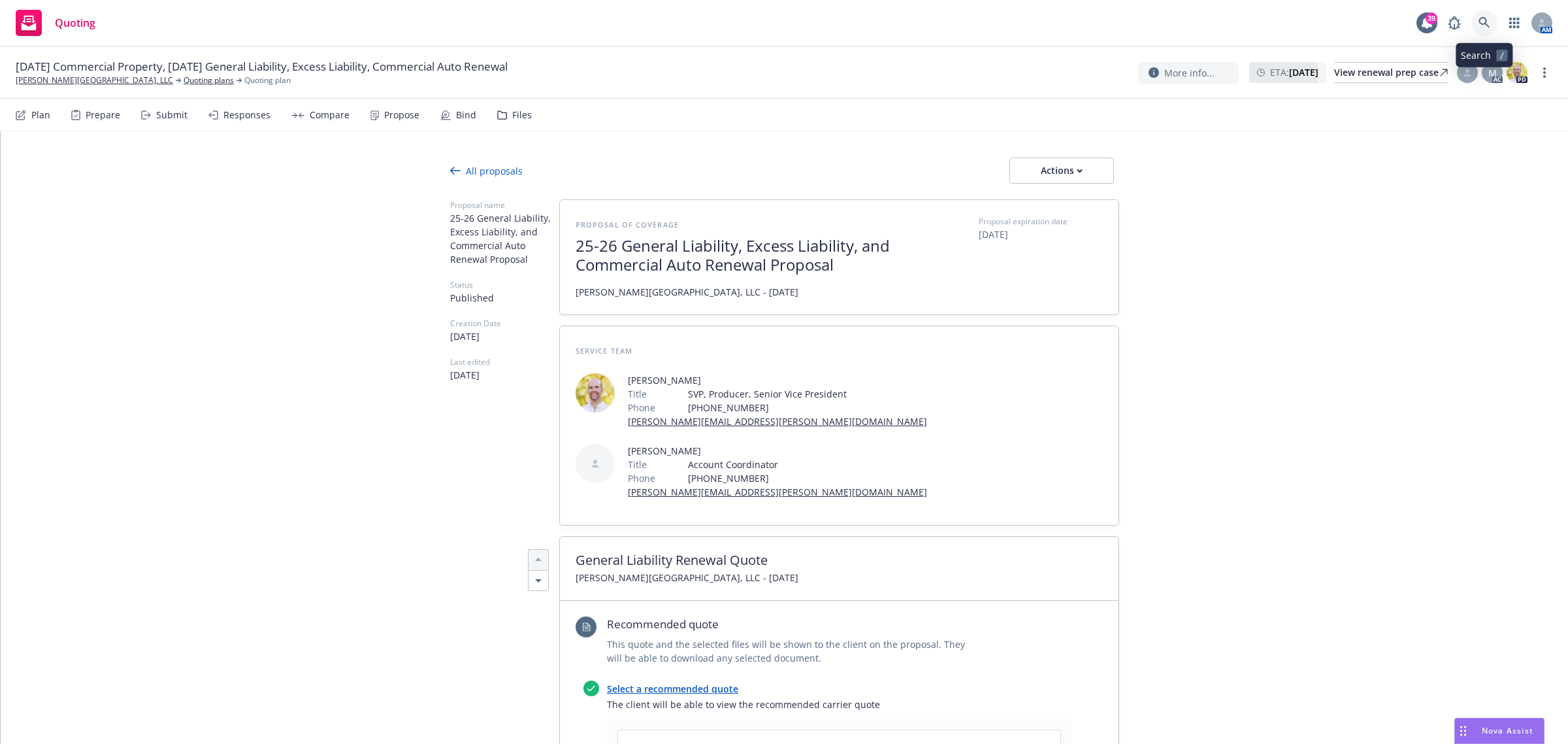
click at [1480, 18] on icon at bounding box center [1484, 23] width 11 height 11
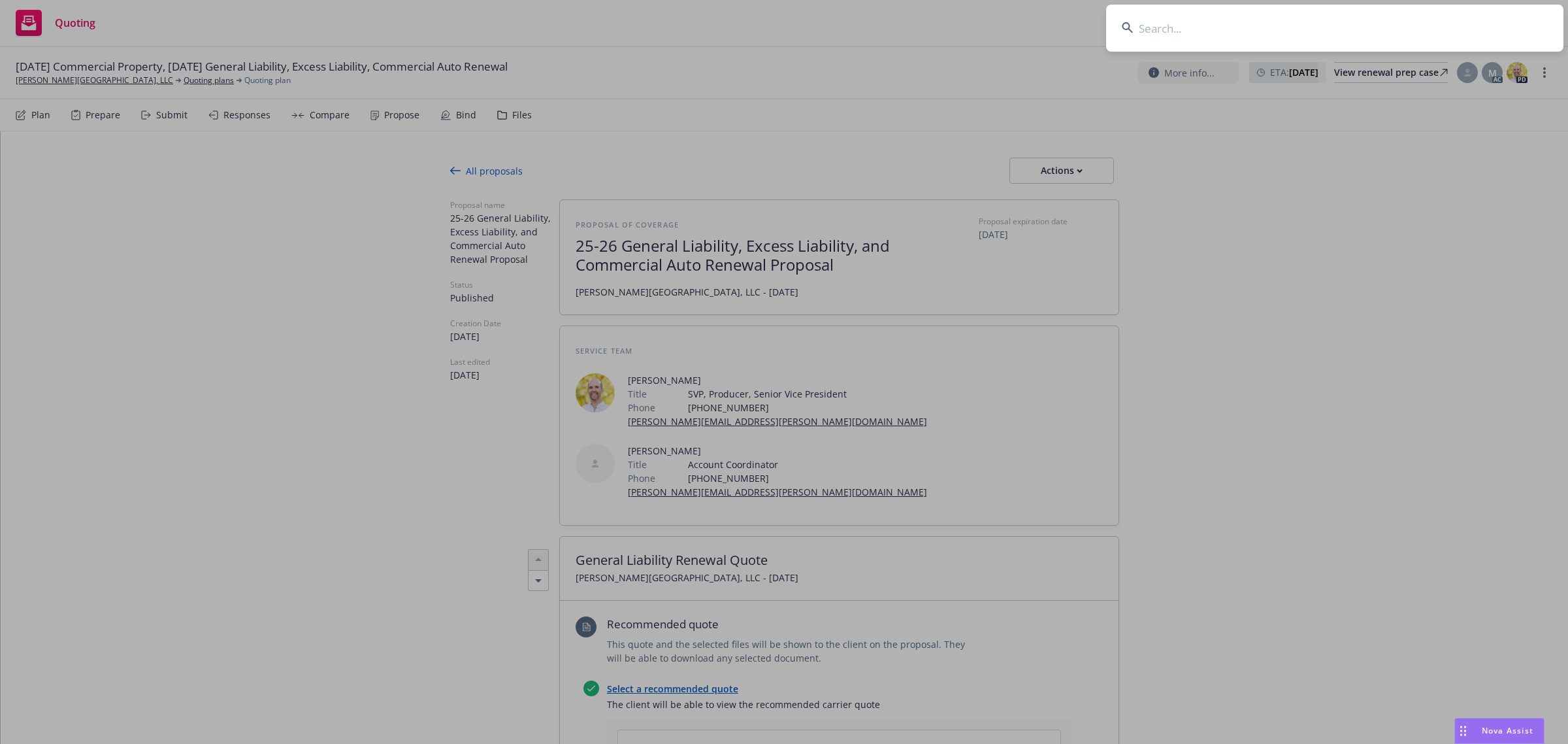
type textarea "x"
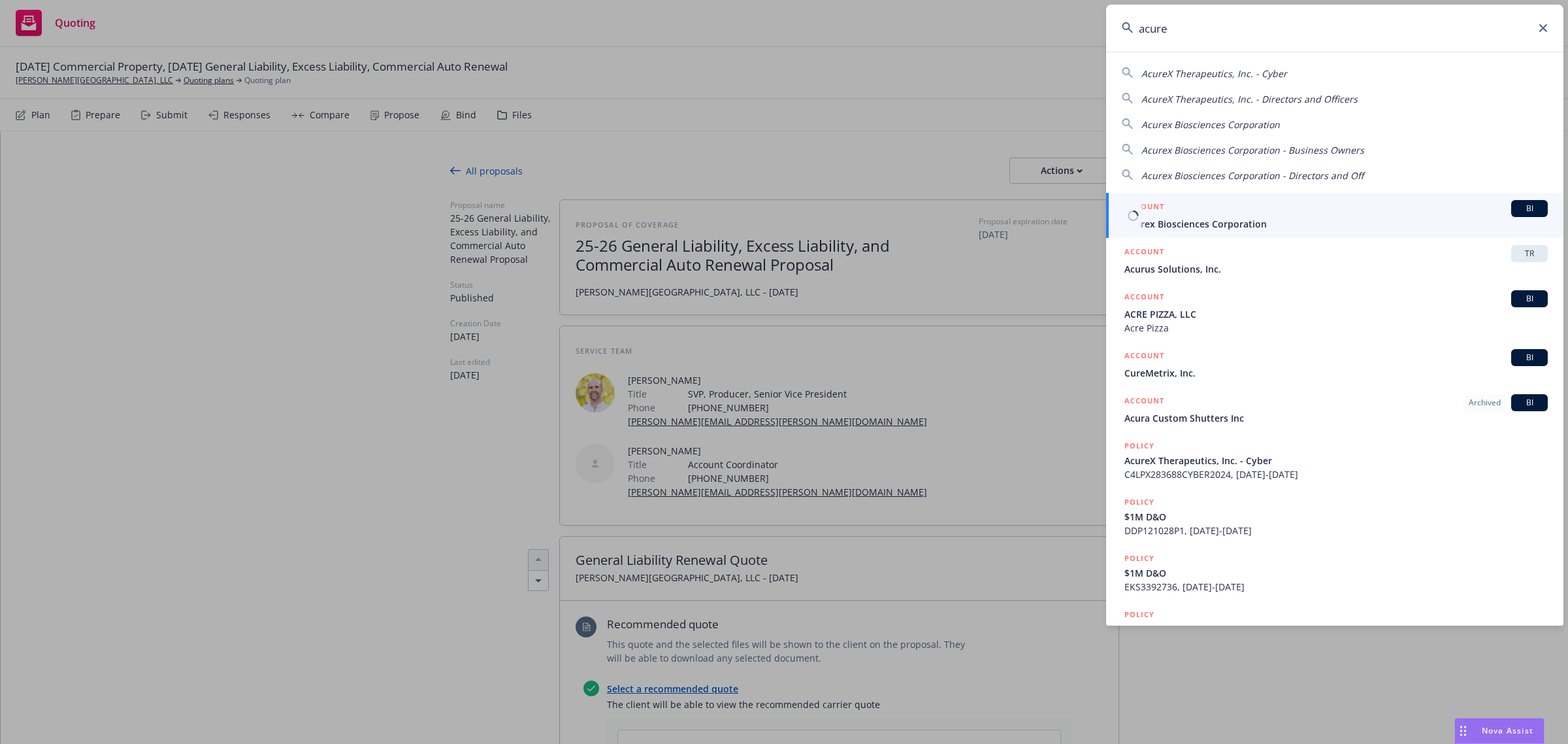
type input "acure"
click at [1242, 227] on span "Acurex Biosciences Corporation" at bounding box center [1336, 224] width 423 height 14
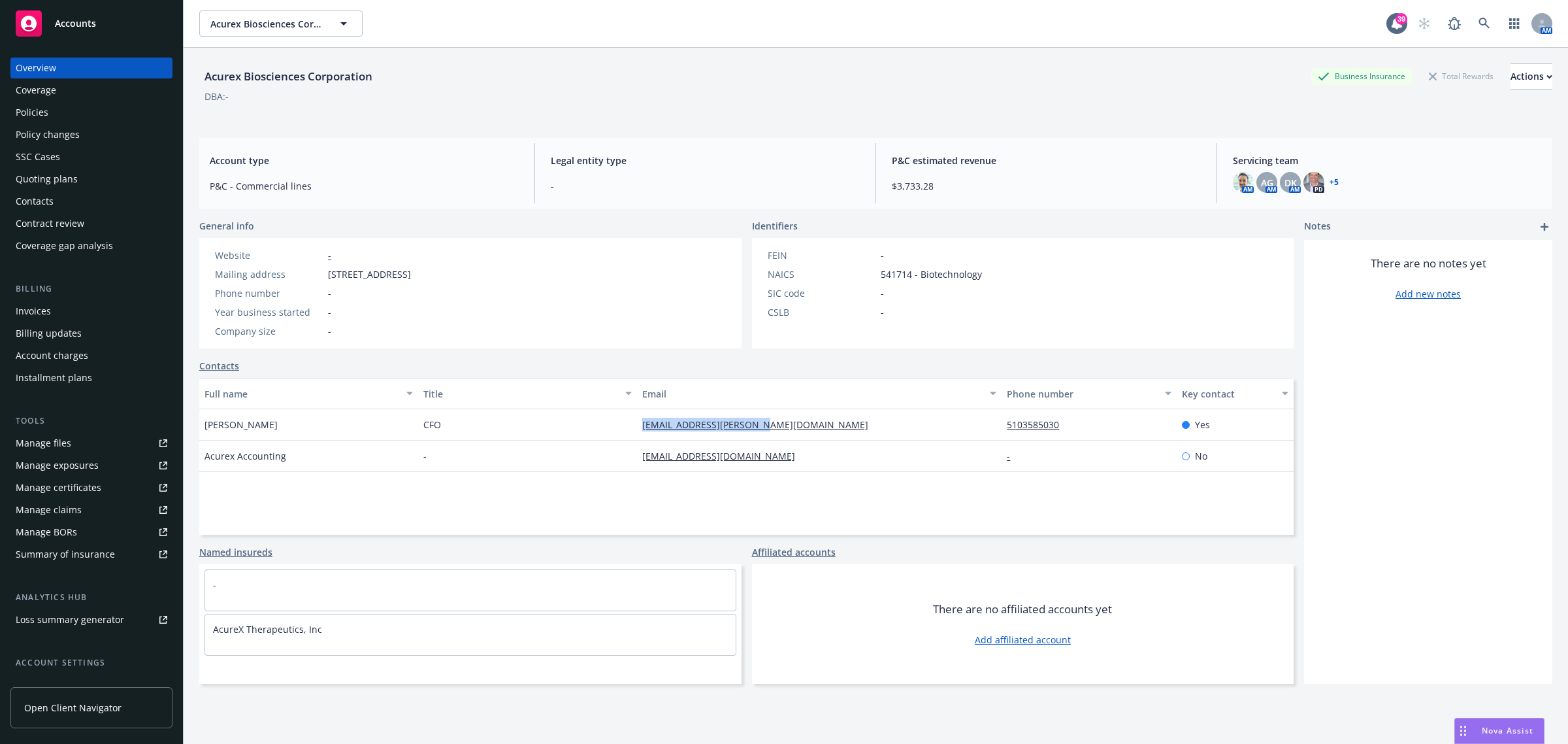
drag, startPoint x: 776, startPoint y: 427, endPoint x: 631, endPoint y: 423, distance: 145.1
click at [631, 423] on div "[PERSON_NAME] CFO [PERSON_NAME][EMAIL_ADDRESS][PERSON_NAME][DOMAIN_NAME] 510358…" at bounding box center [746, 425] width 1094 height 32
copy div "[EMAIL_ADDRESS][PERSON_NAME][DOMAIN_NAME]"
drag, startPoint x: 297, startPoint y: 427, endPoint x: 191, endPoint y: 429, distance: 106.0
click at [191, 429] on div "Acurex Biosciences Corporation Business Insurance Total Rewards Actions DBA: - …" at bounding box center [876, 420] width 1385 height 744
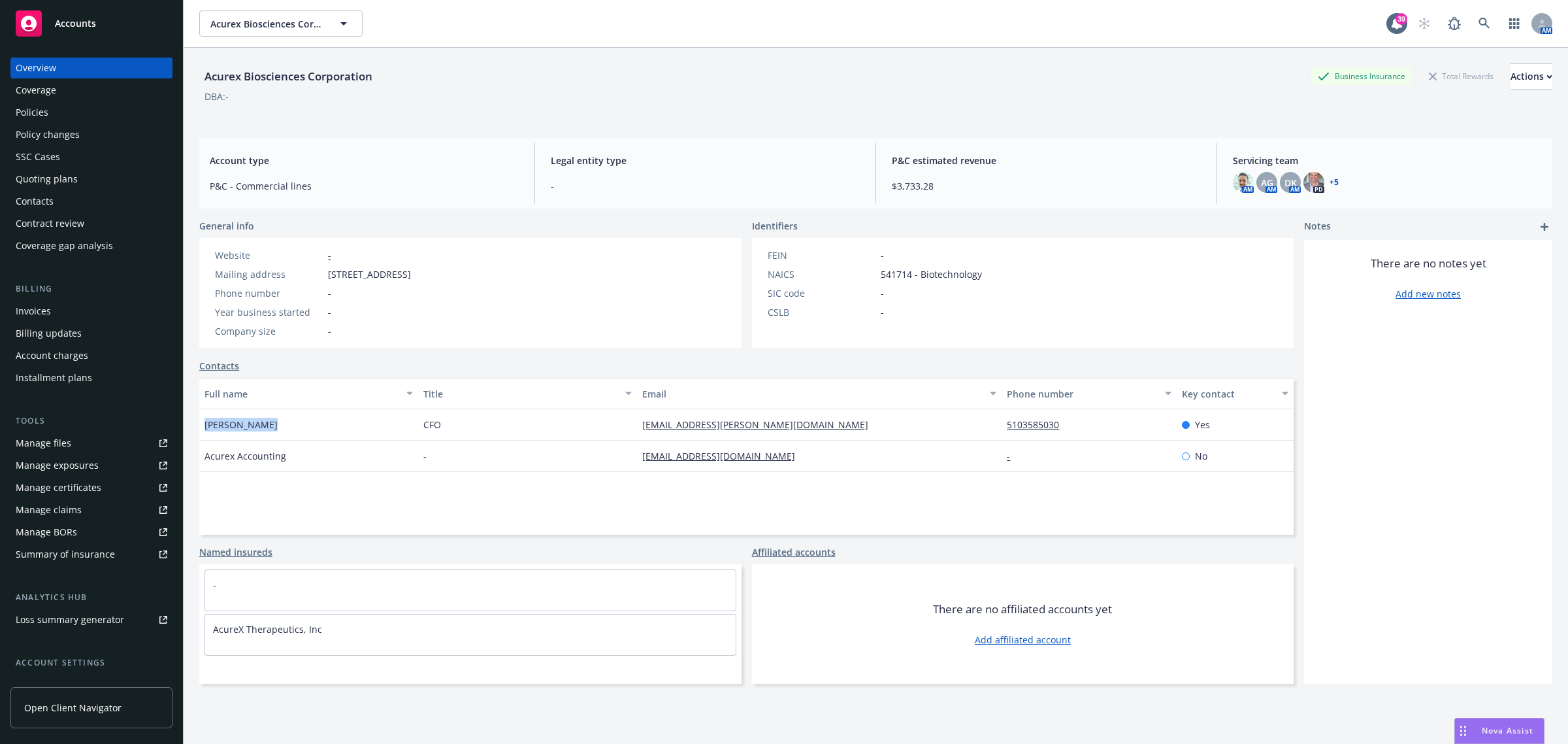
copy span "[PERSON_NAME]"
drag, startPoint x: 798, startPoint y: 420, endPoint x: 632, endPoint y: 428, distance: 166.2
click at [637, 428] on div "[EMAIL_ADDRESS][PERSON_NAME][DOMAIN_NAME]" at bounding box center [819, 425] width 365 height 32
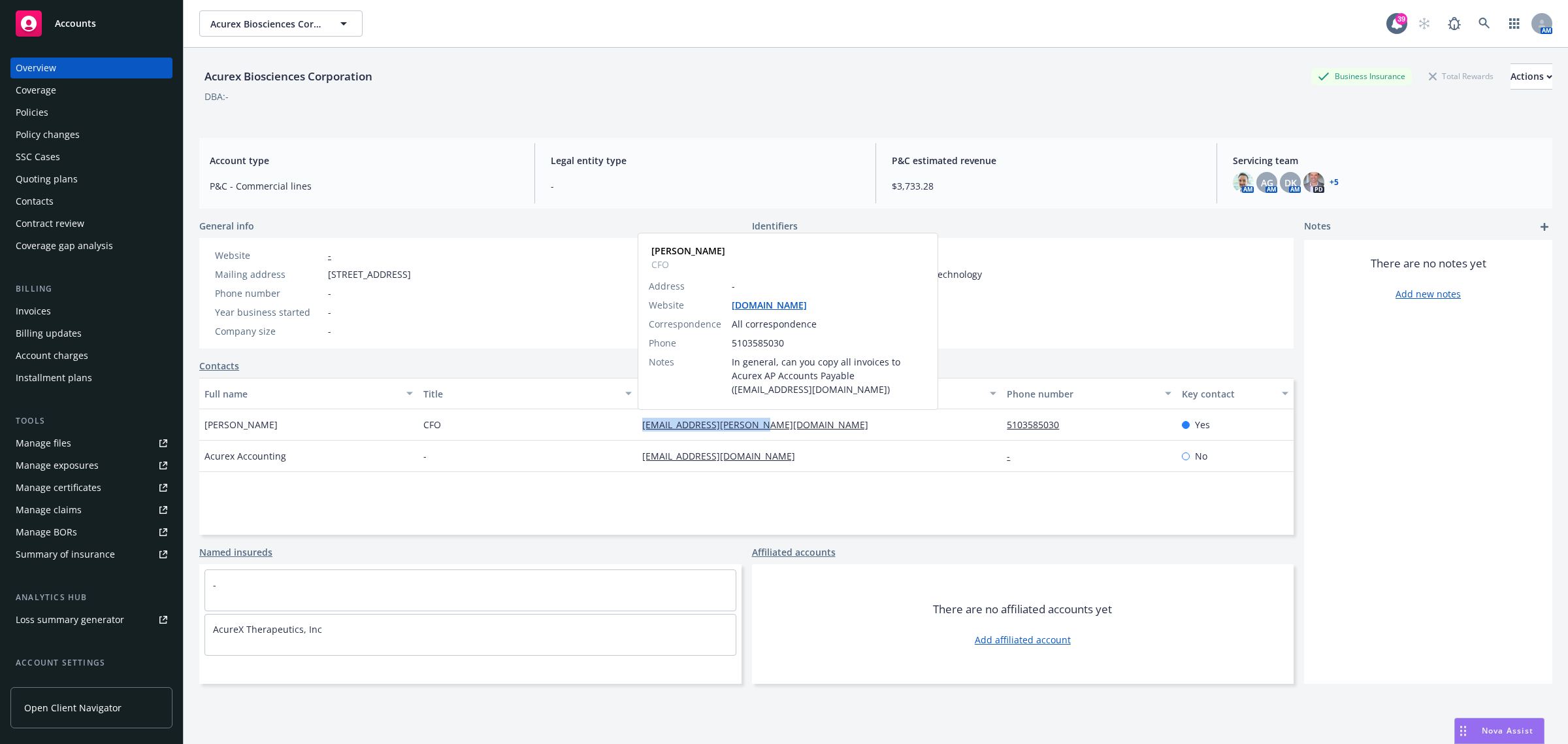
copy link "[EMAIL_ADDRESS][PERSON_NAME][DOMAIN_NAME]"
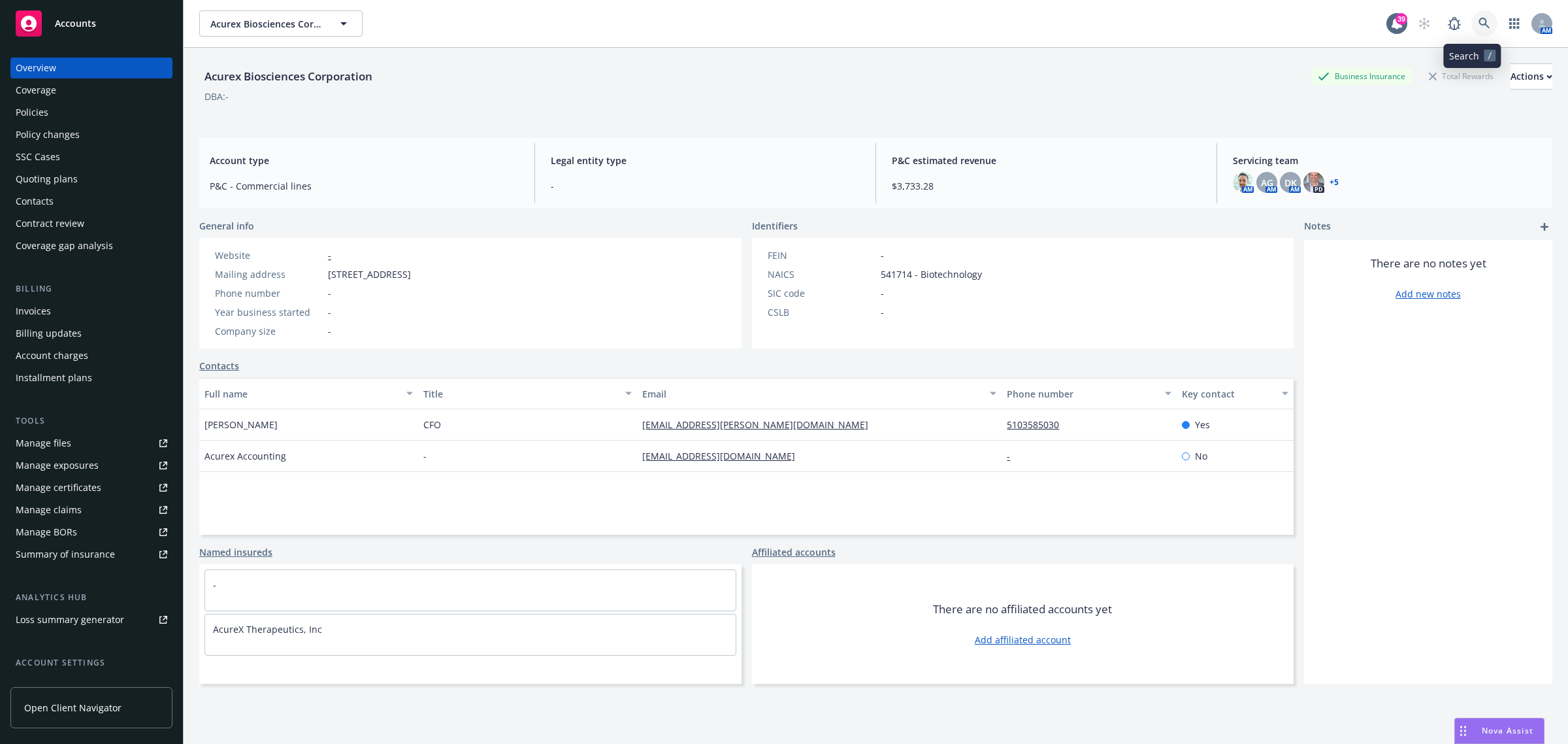
click at [1478, 26] on icon at bounding box center [1484, 24] width 11 height 11
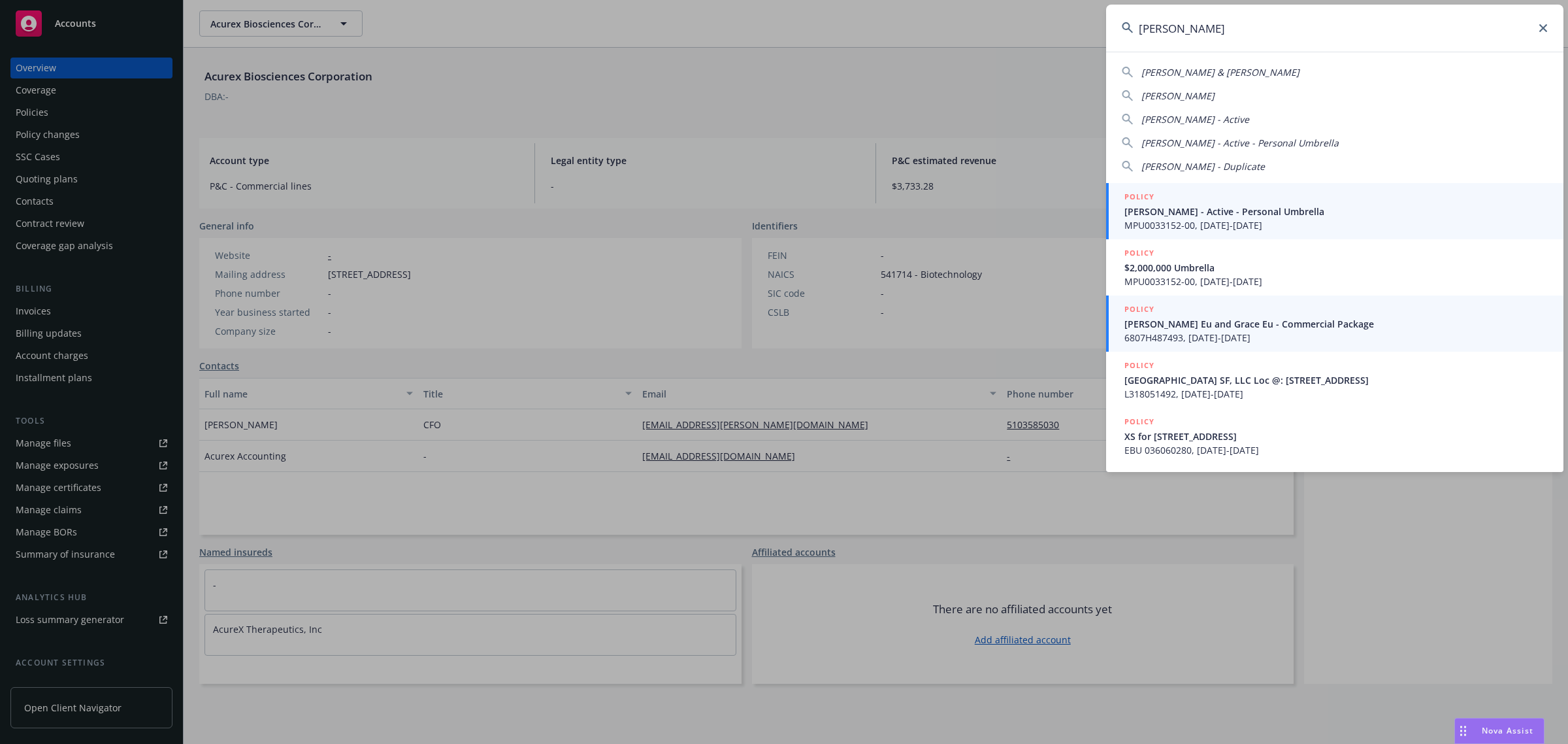
type input "[PERSON_NAME]"
click at [1285, 314] on div "POLICY" at bounding box center [1336, 310] width 423 height 15
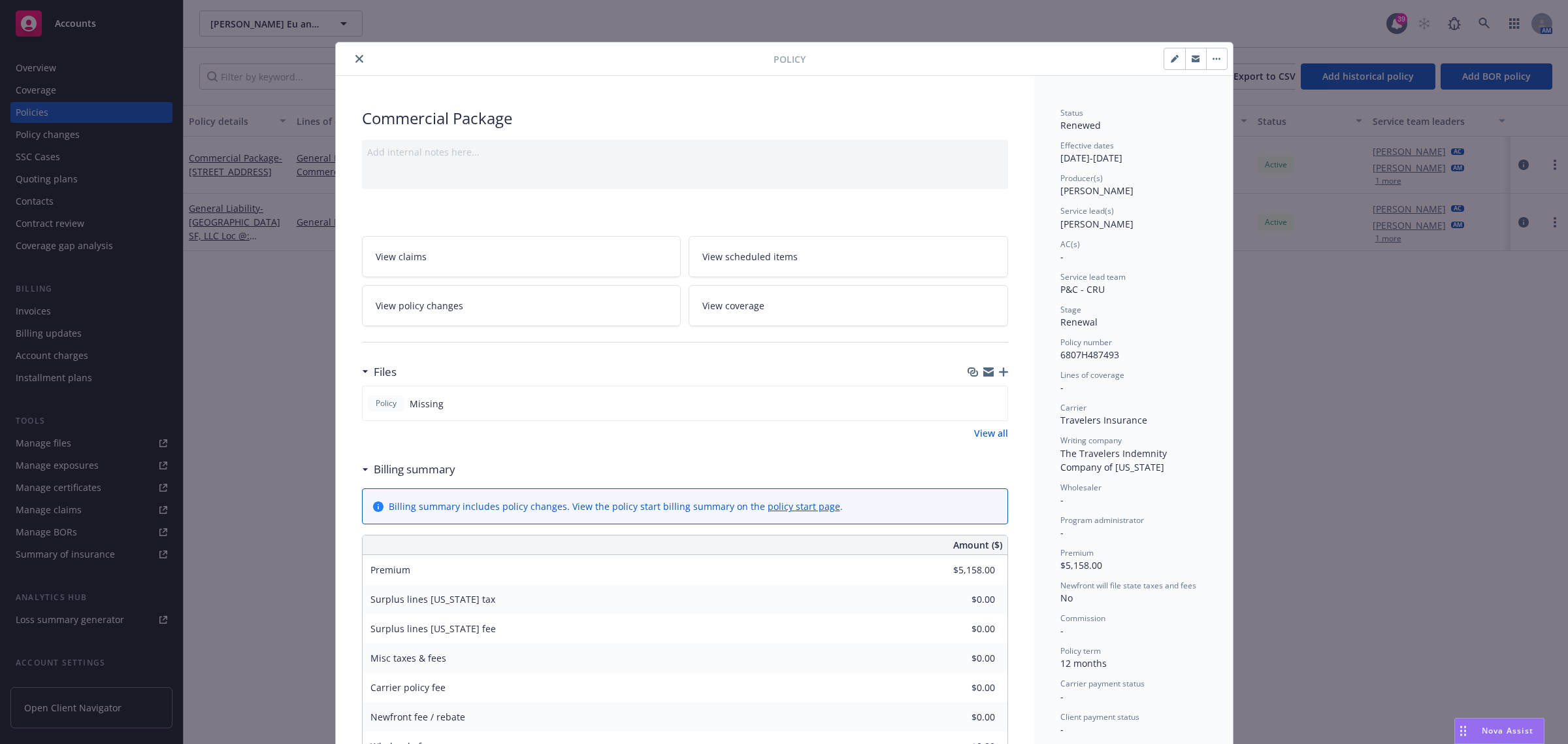
click at [356, 52] on button "close" at bounding box center [359, 59] width 15 height 15
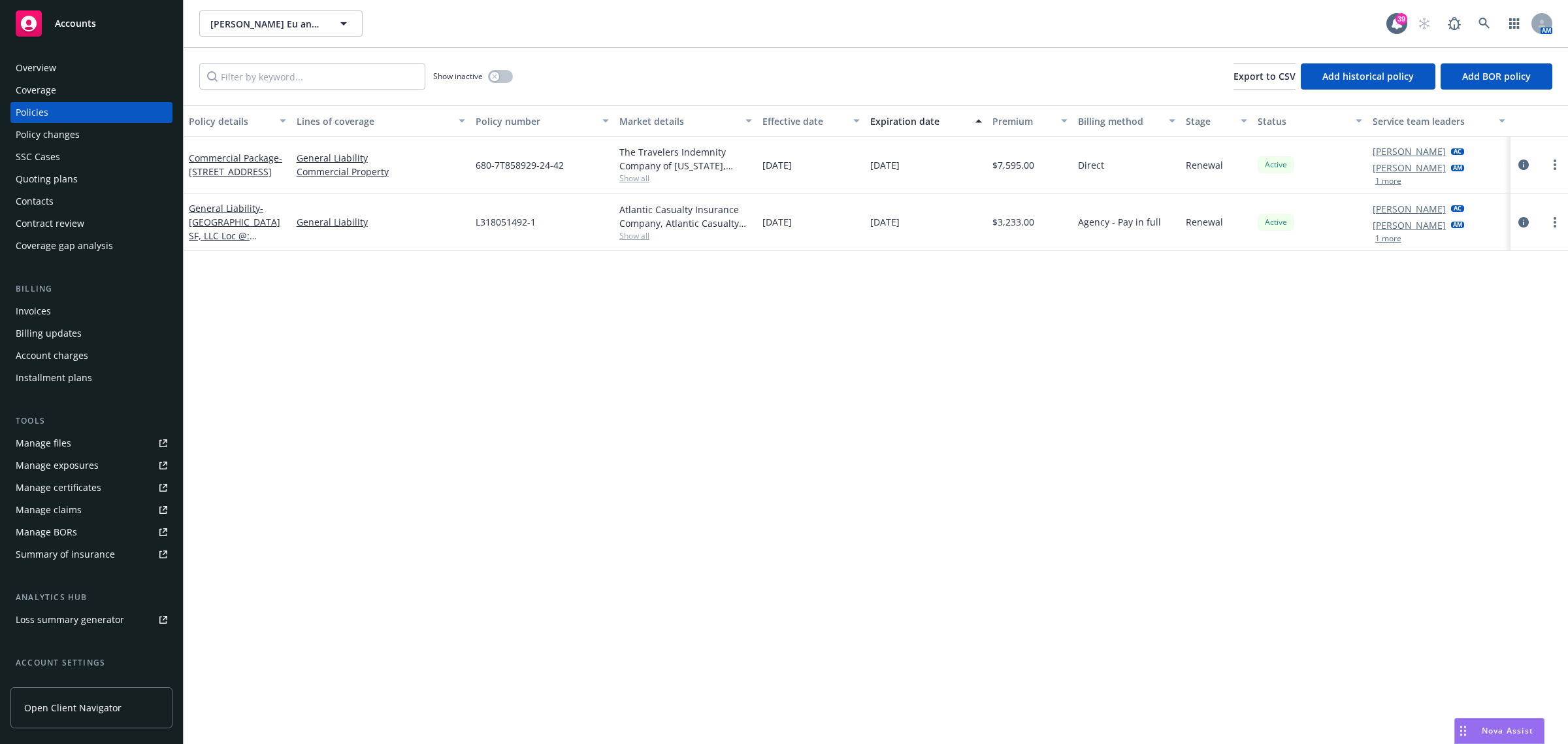
click at [49, 67] on div "Overview" at bounding box center [36, 68] width 41 height 21
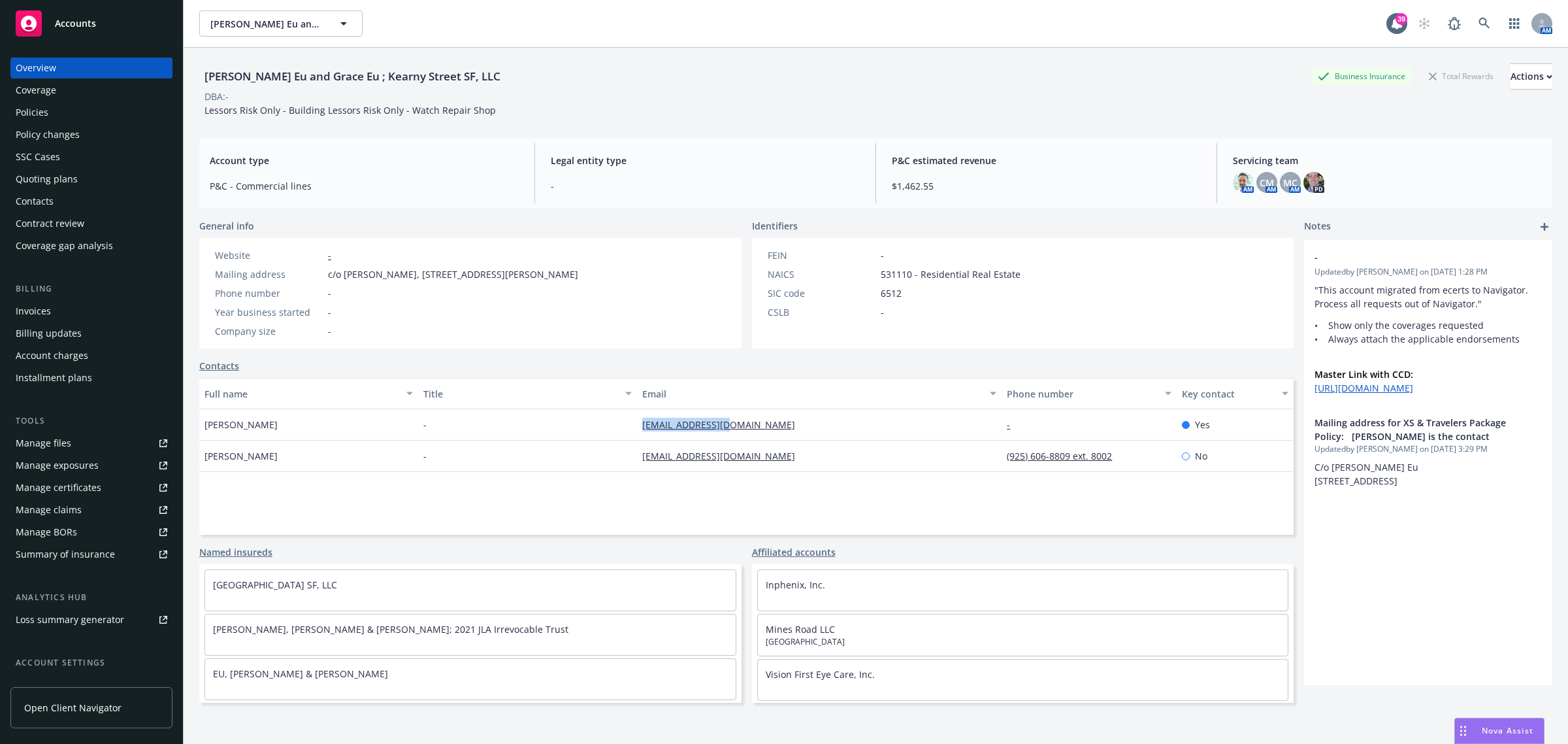
drag, startPoint x: 768, startPoint y: 423, endPoint x: 602, endPoint y: 431, distance: 166.2
click at [602, 431] on div "[PERSON_NAME] - [PERSON_NAME][EMAIL_ADDRESS][DOMAIN_NAME] - Yes" at bounding box center [746, 425] width 1094 height 32
copy div "[EMAIL_ADDRESS][DOMAIN_NAME]"
